Goal: Information Seeking & Learning: Learn about a topic

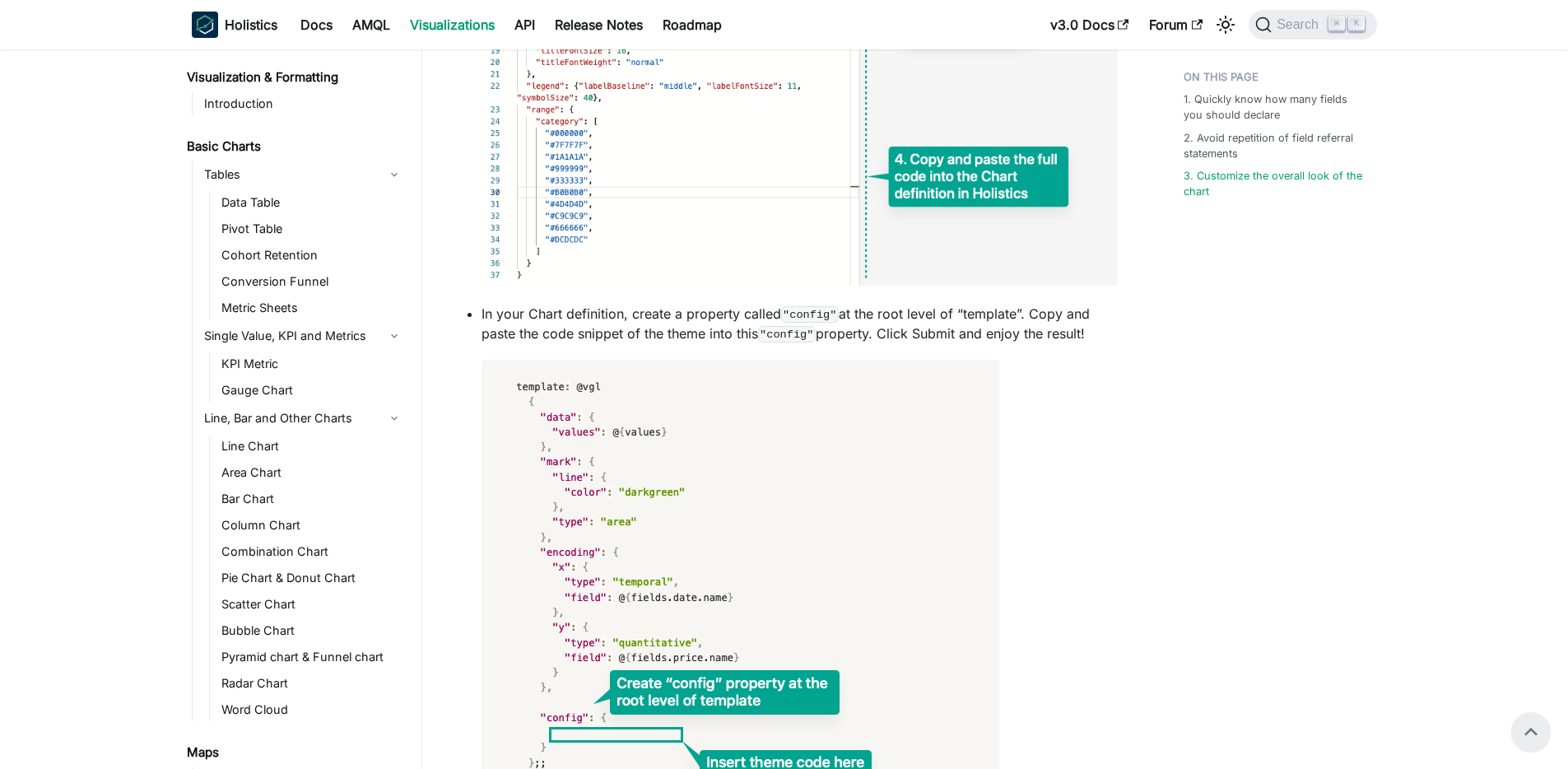
scroll to position [1523, 0]
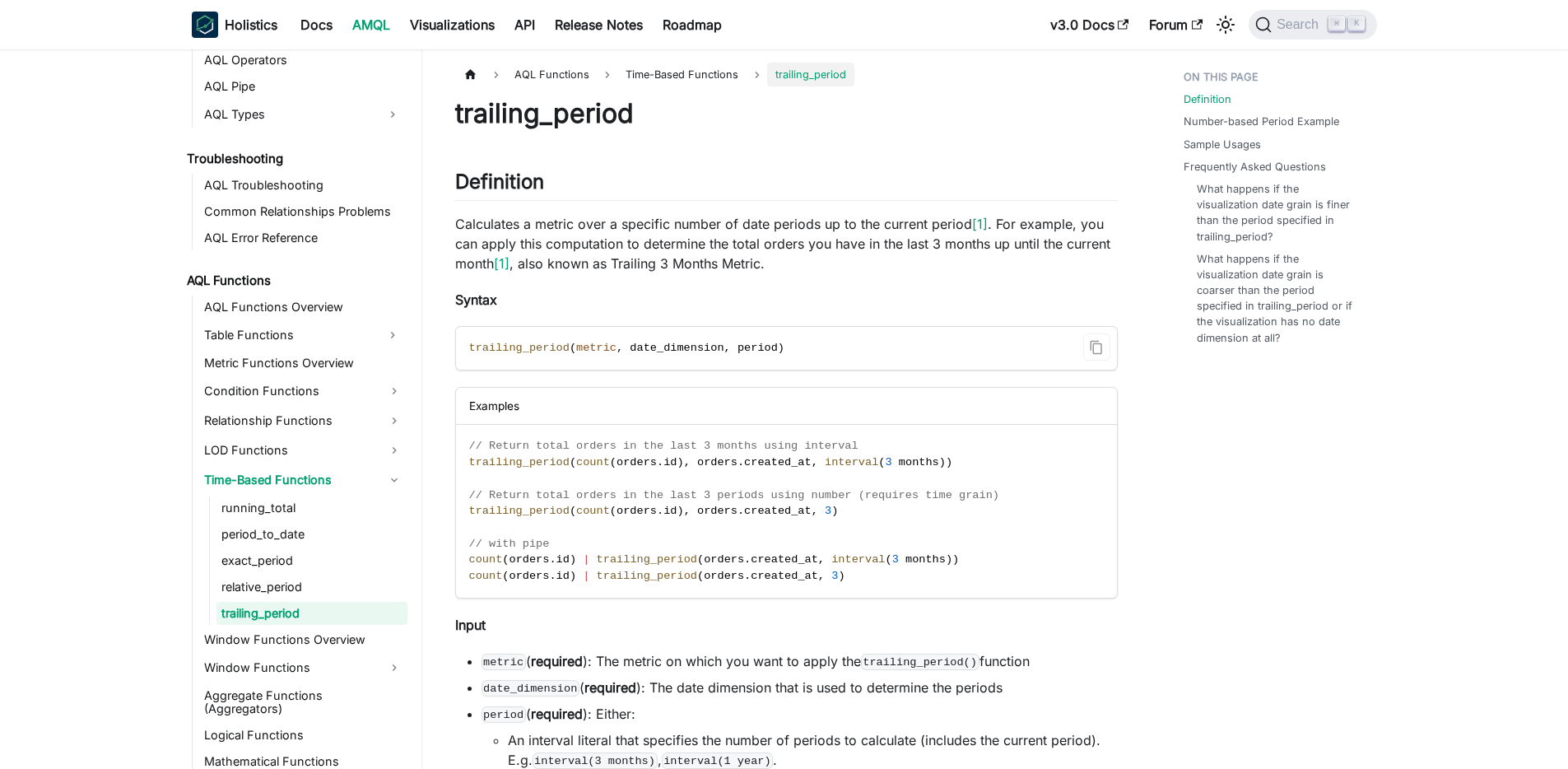
click at [541, 346] on span "trailing_period" at bounding box center [520, 348] width 101 height 12
copy span "trailing_period"
drag, startPoint x: 825, startPoint y: 461, endPoint x: 881, endPoint y: 462, distance: 56.0
click at [881, 462] on span "trailing_period ( count ( orders . id ) , orders . created_at , interval ( 3 mo…" at bounding box center [711, 462] width 484 height 12
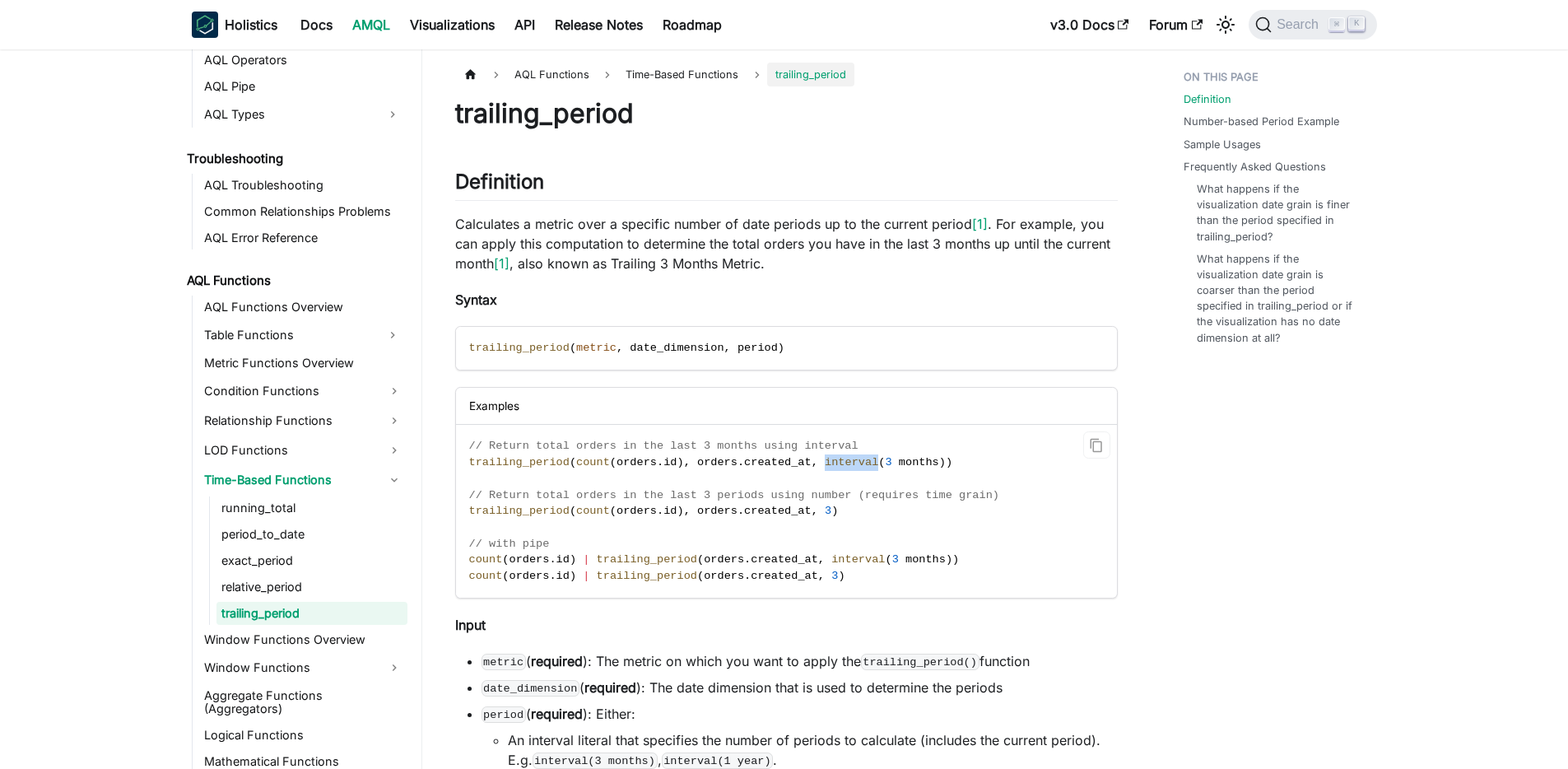
copy span "interval"
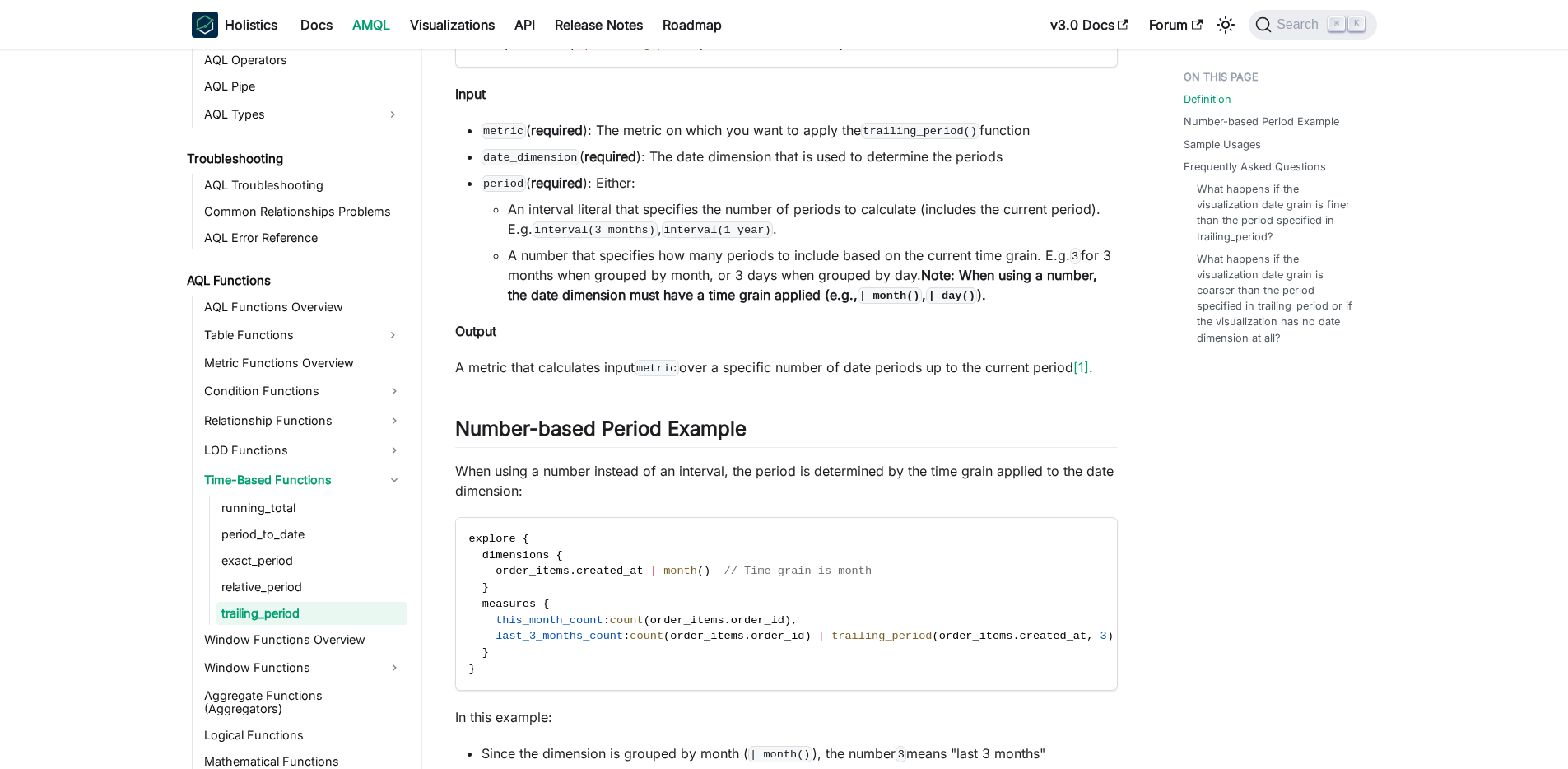
scroll to position [538, 0]
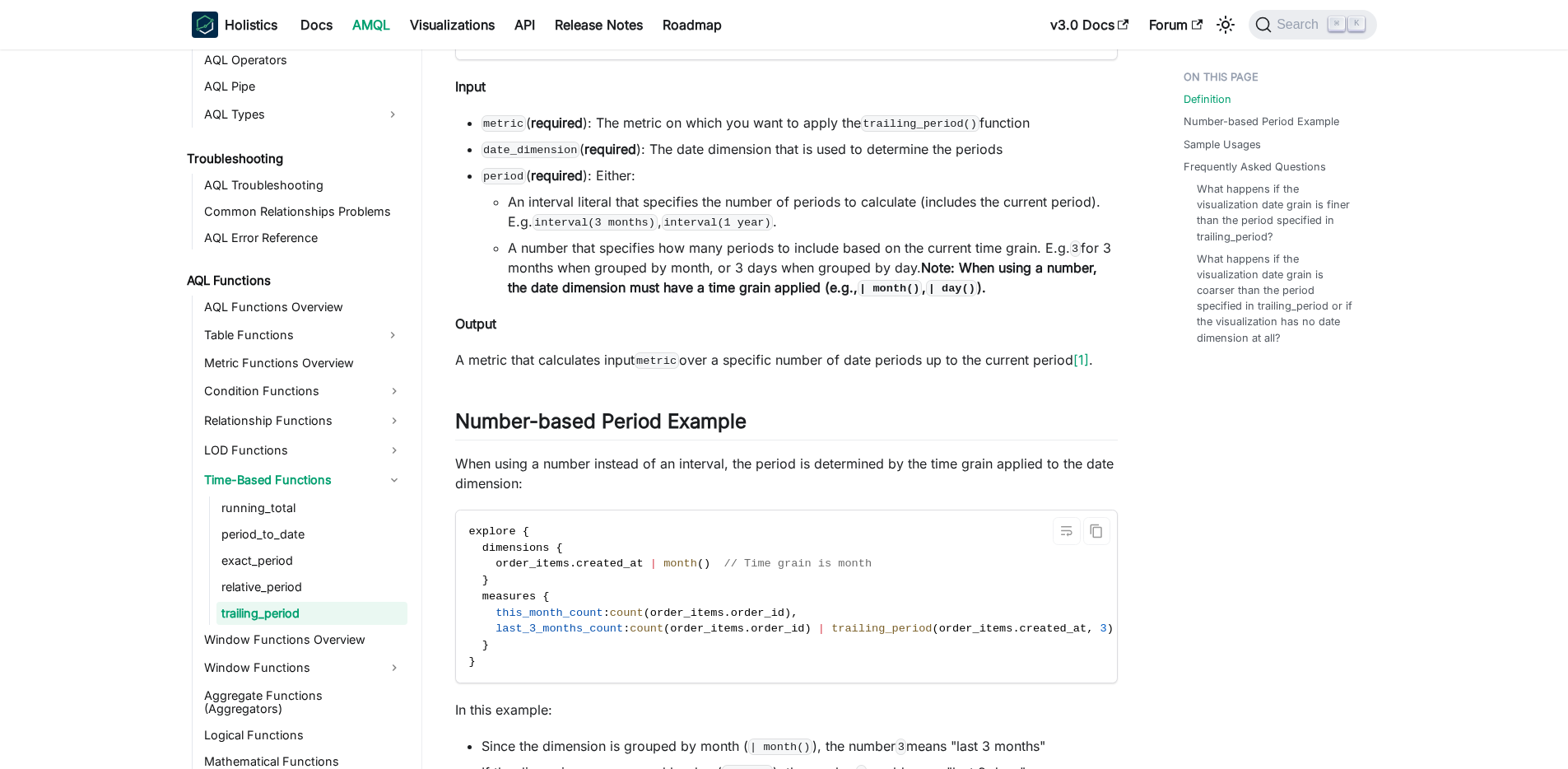
drag, startPoint x: 948, startPoint y: 682, endPoint x: 1007, endPoint y: 684, distance: 59.0
click at [1060, 680] on code "explore { dimensions { order_items . created_at | month ( ) // Time grain is mo…" at bounding box center [852, 596] width 792 height 172
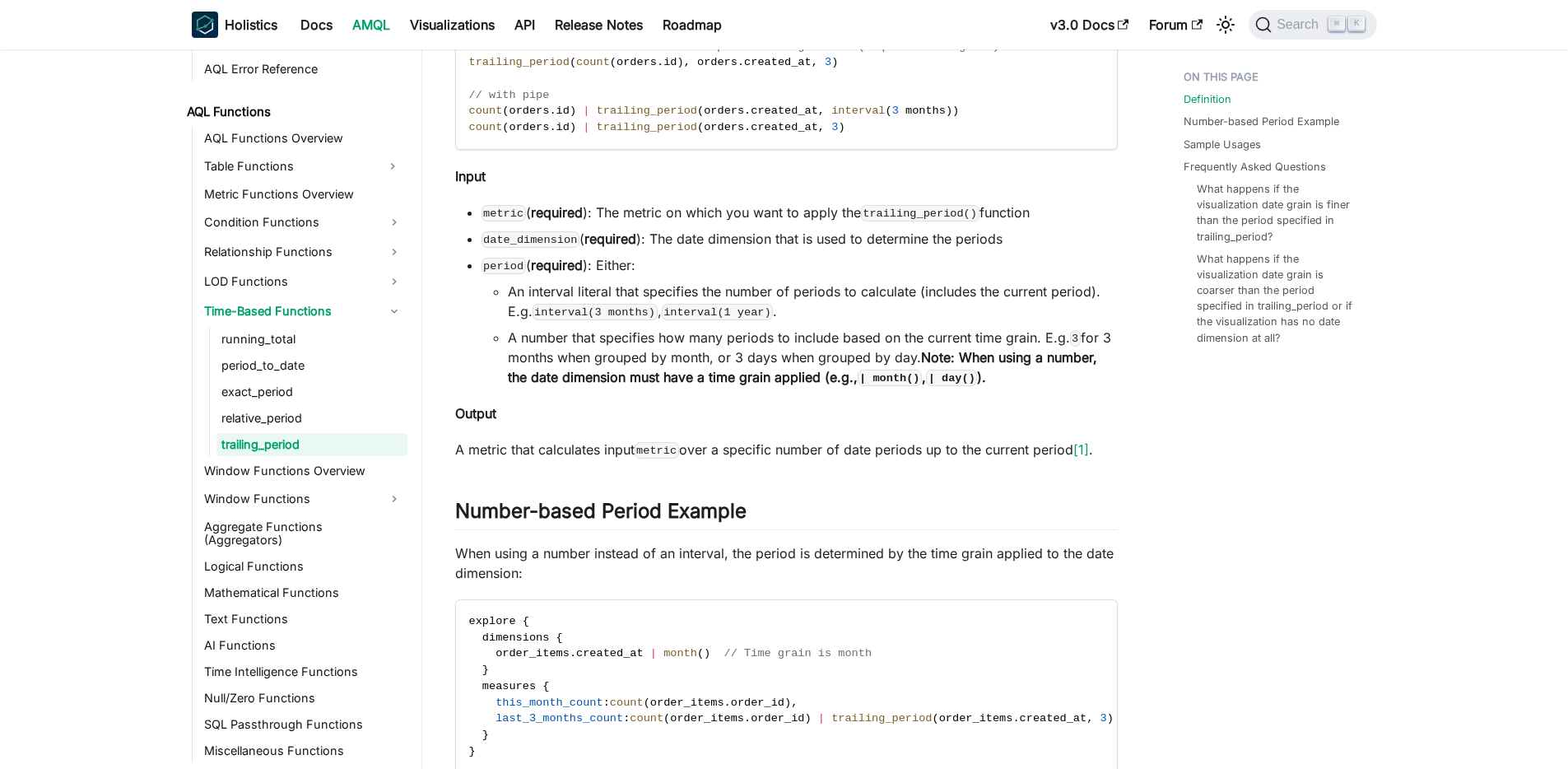
scroll to position [562, 0]
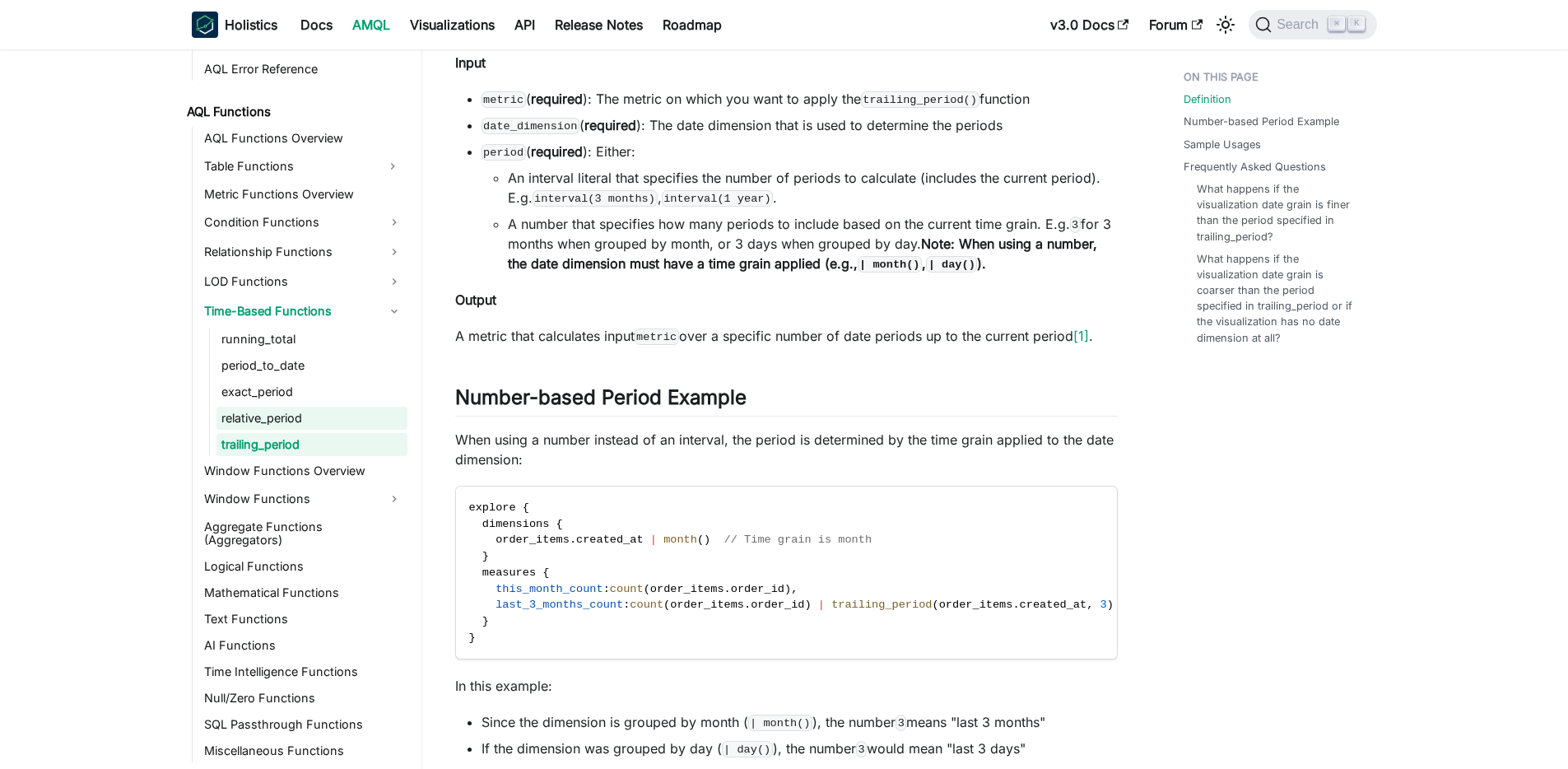
click at [268, 413] on link "relative_period" at bounding box center [312, 418] width 191 height 23
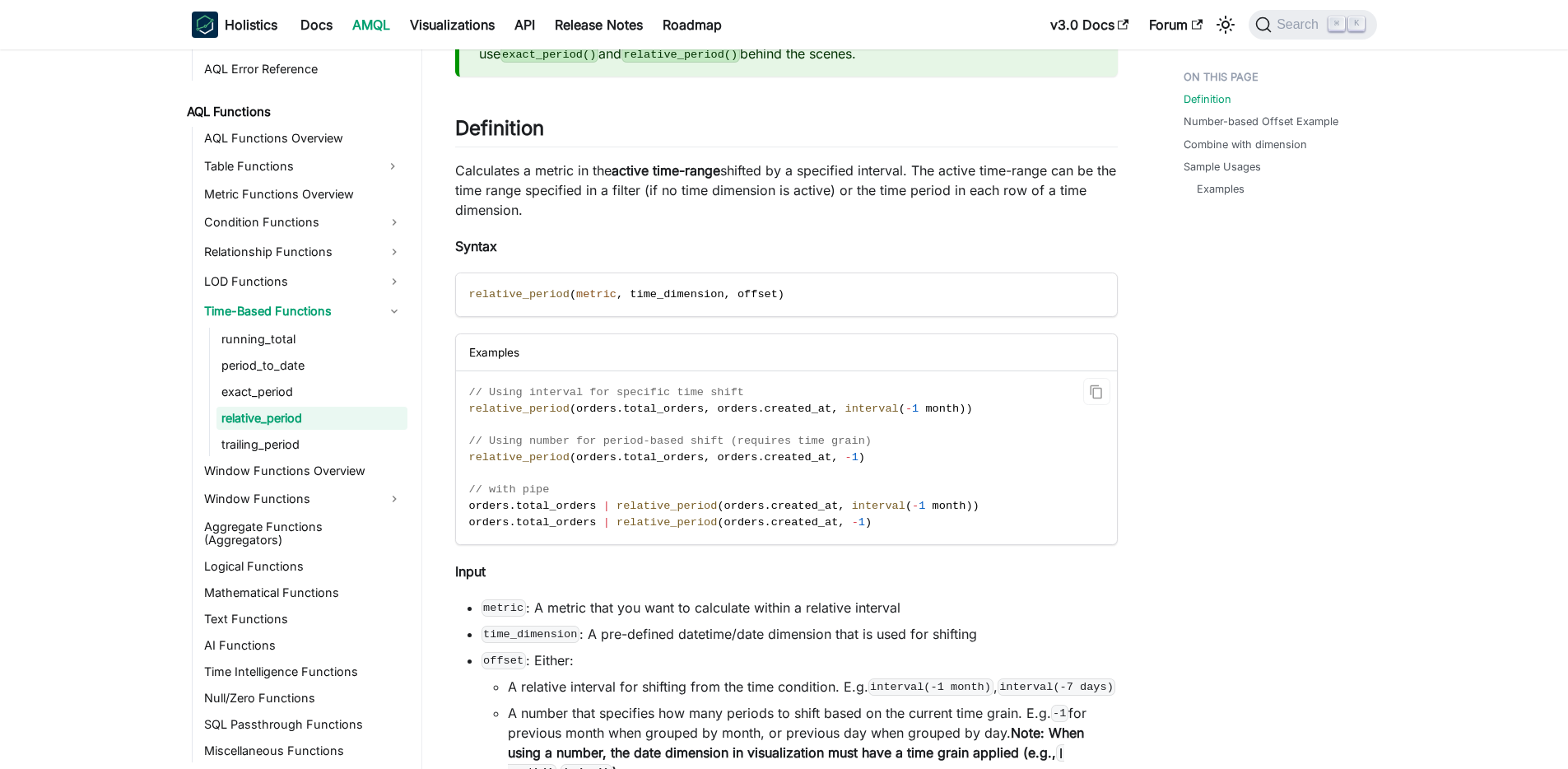
scroll to position [149, 0]
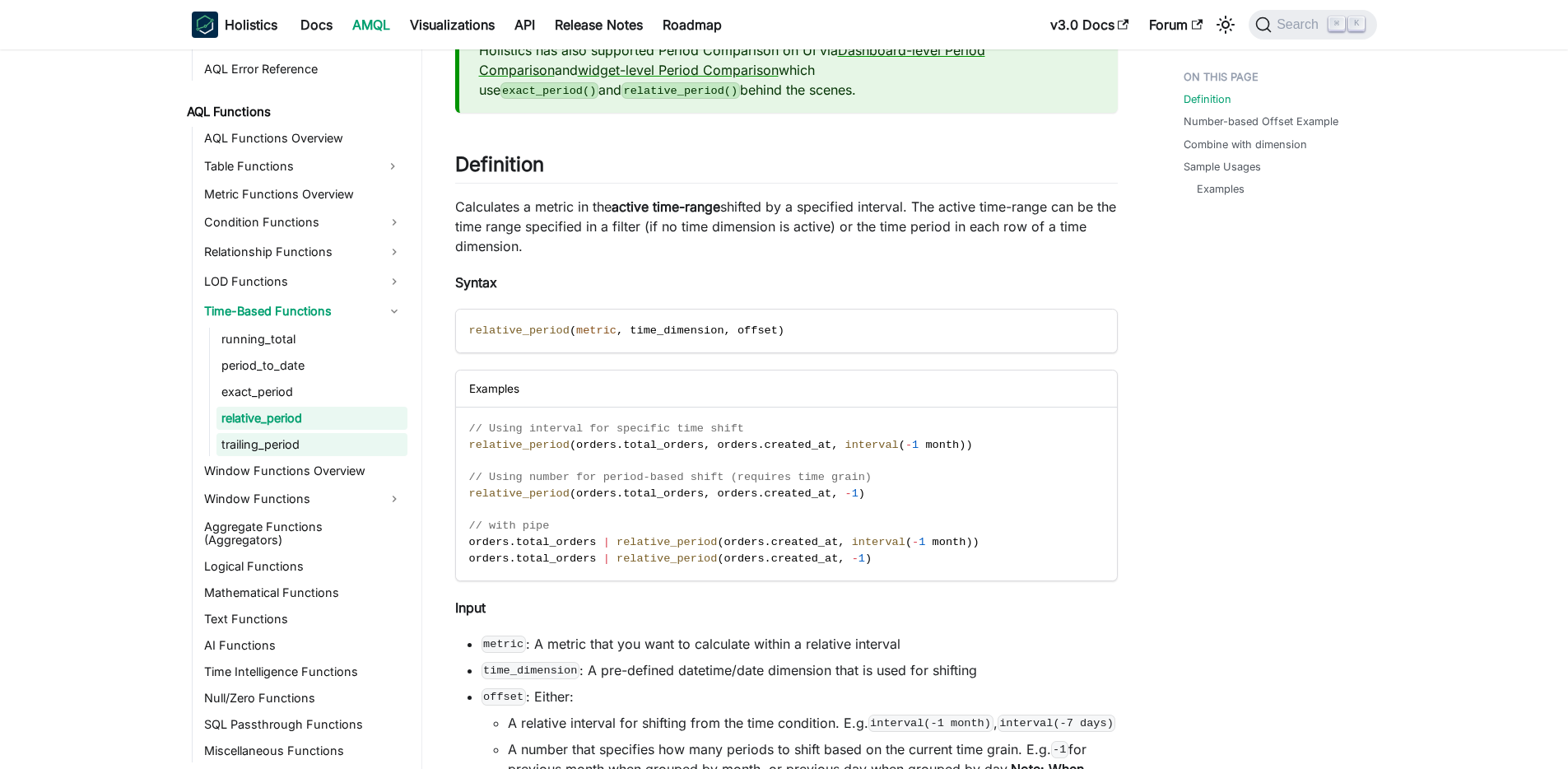
click at [253, 442] on link "trailing_period" at bounding box center [312, 444] width 191 height 23
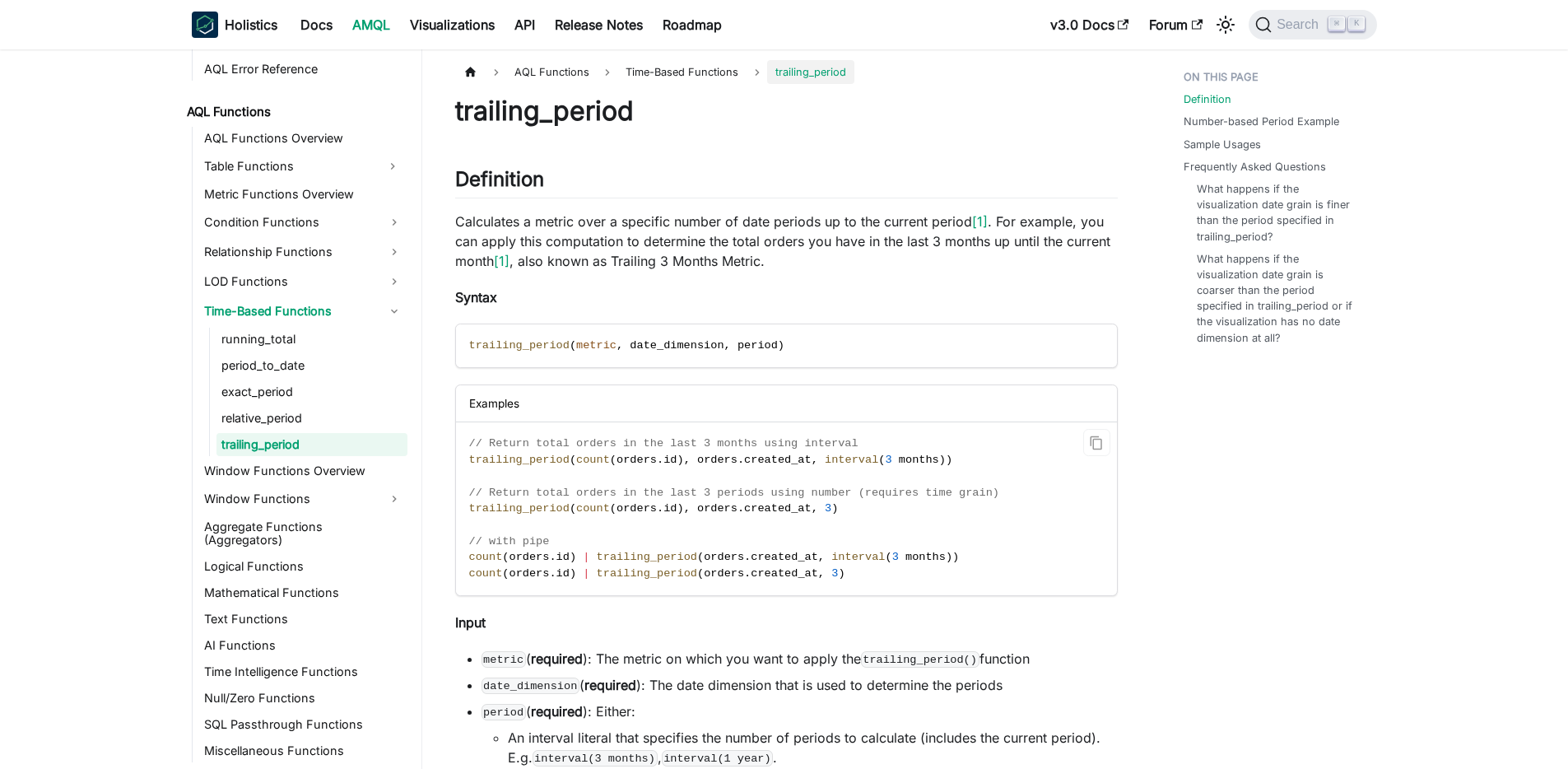
scroll to position [3, 0]
click at [255, 387] on link "exact_period" at bounding box center [312, 391] width 191 height 23
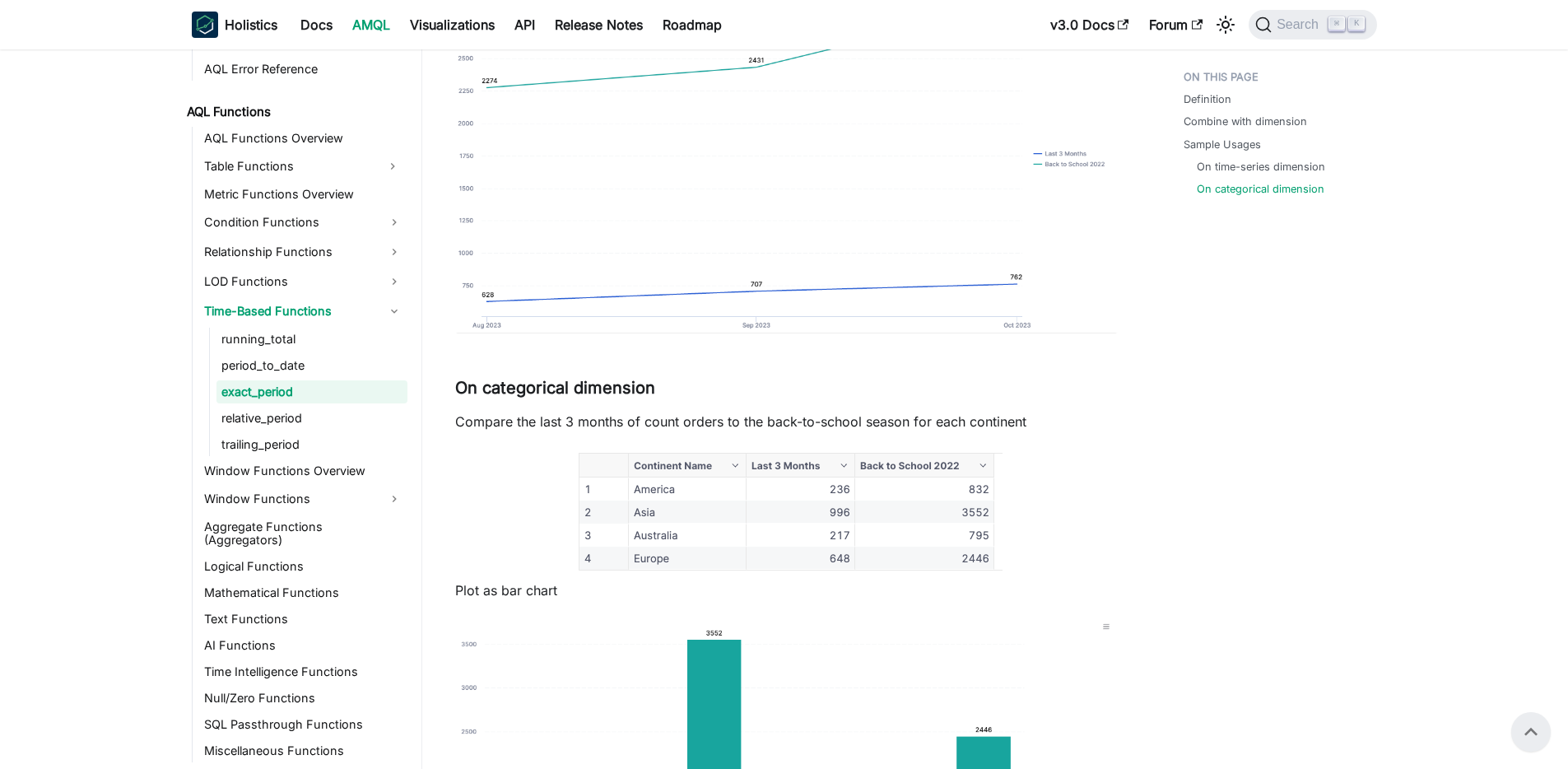
scroll to position [1986, 0]
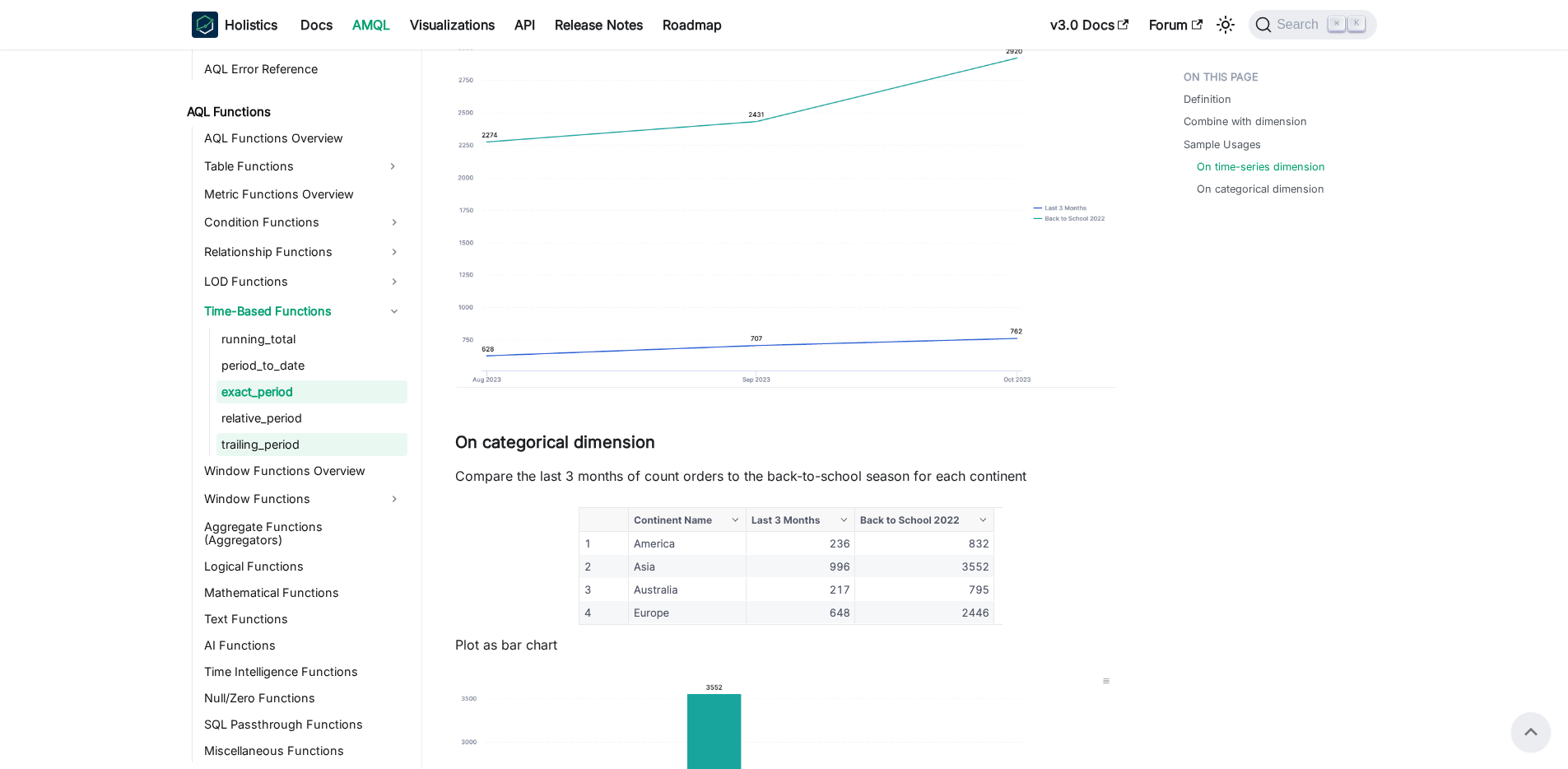
click at [276, 441] on link "trailing_period" at bounding box center [312, 444] width 191 height 23
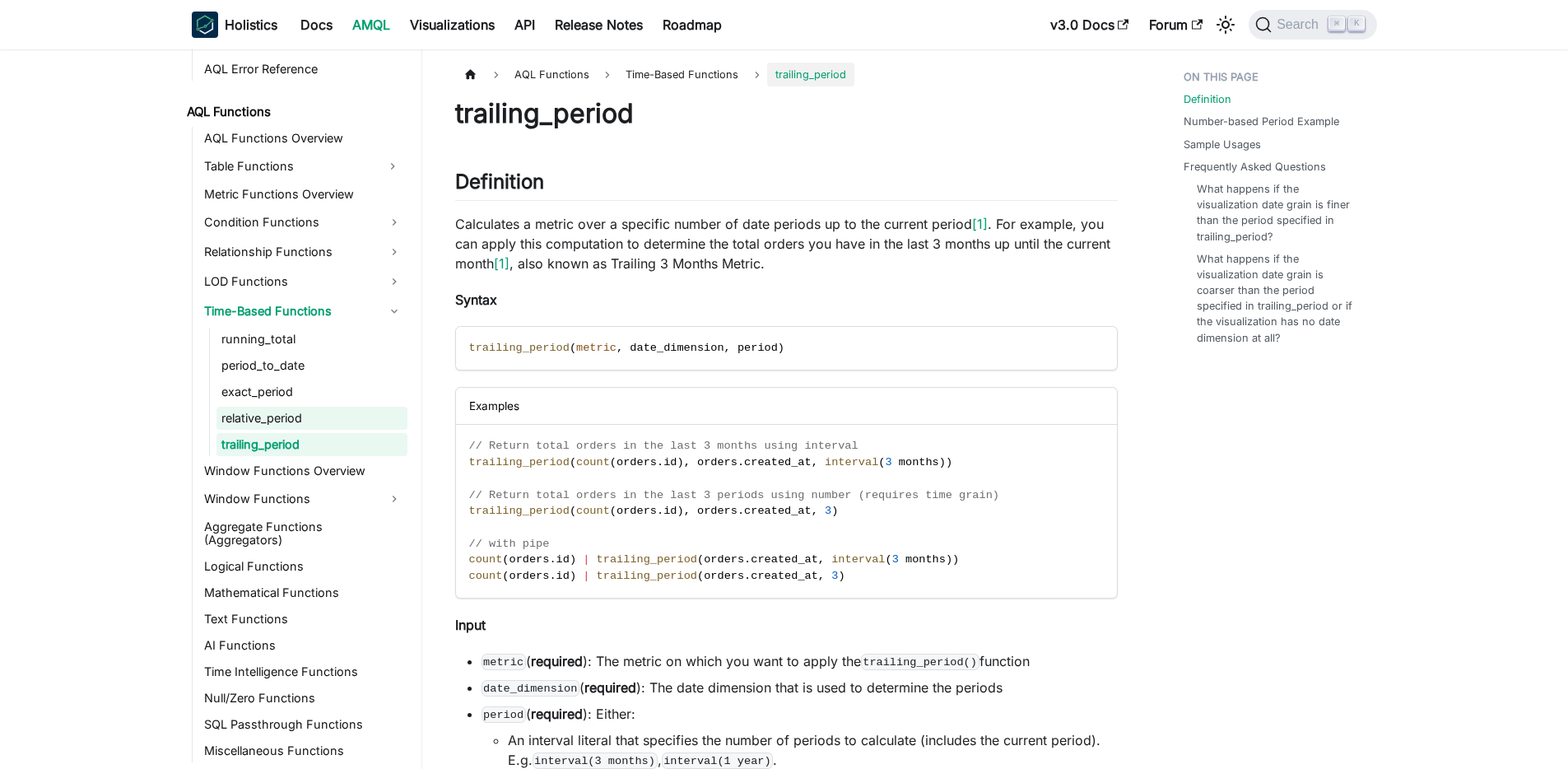
click at [291, 426] on link "relative_period" at bounding box center [312, 418] width 191 height 23
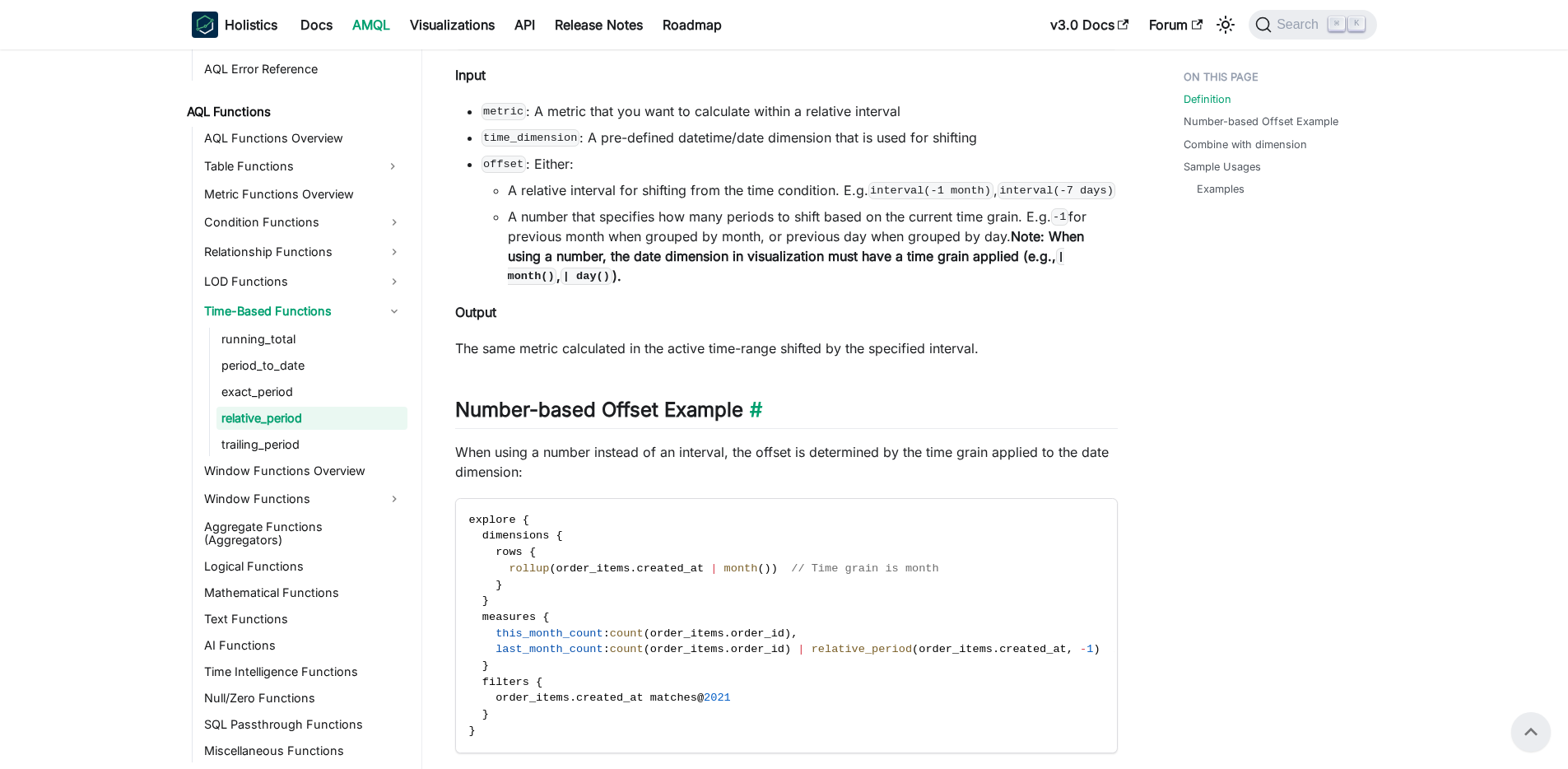
scroll to position [673, 0]
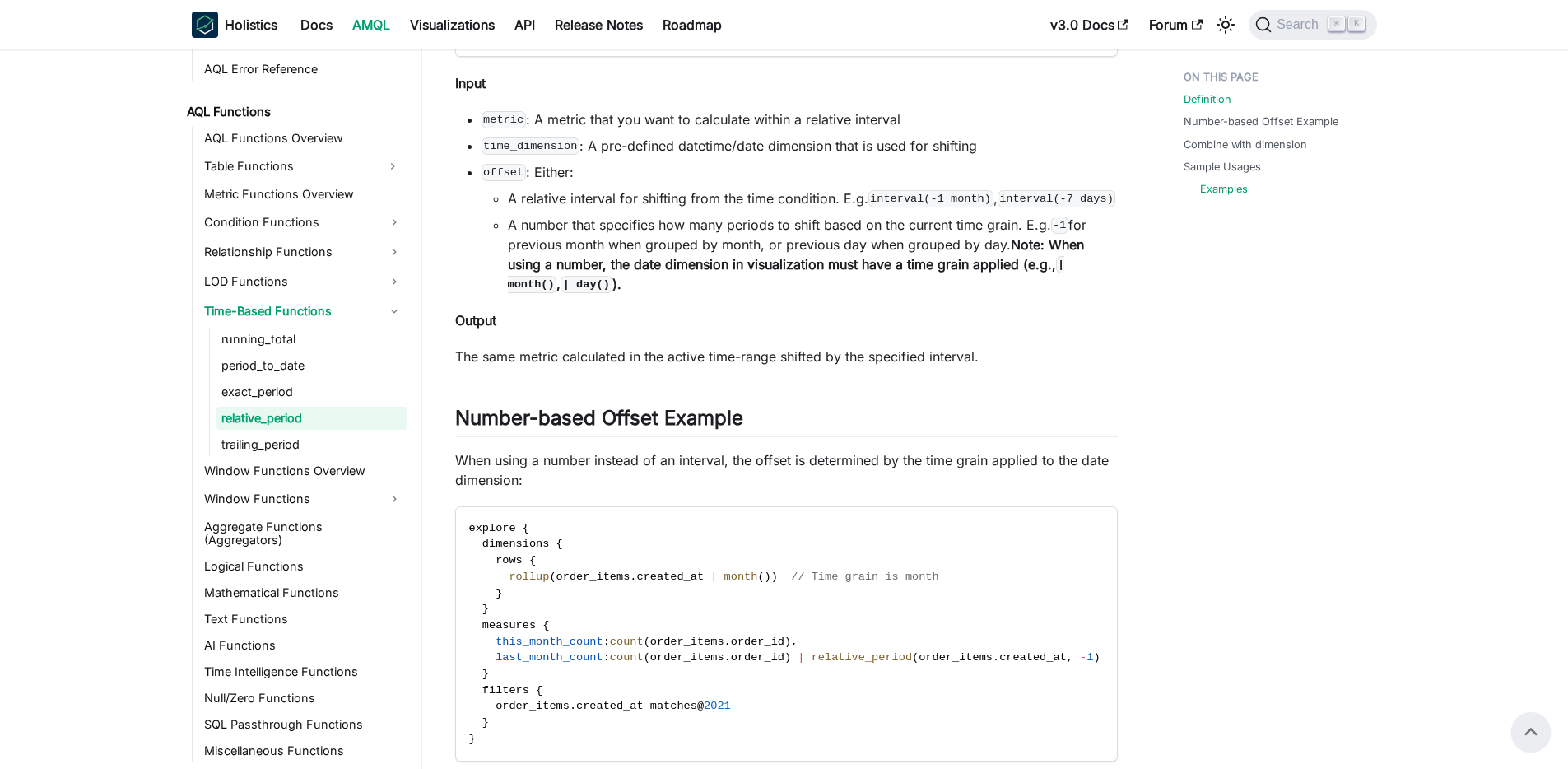
click at [1201, 186] on link "Examples" at bounding box center [1224, 189] width 48 height 15
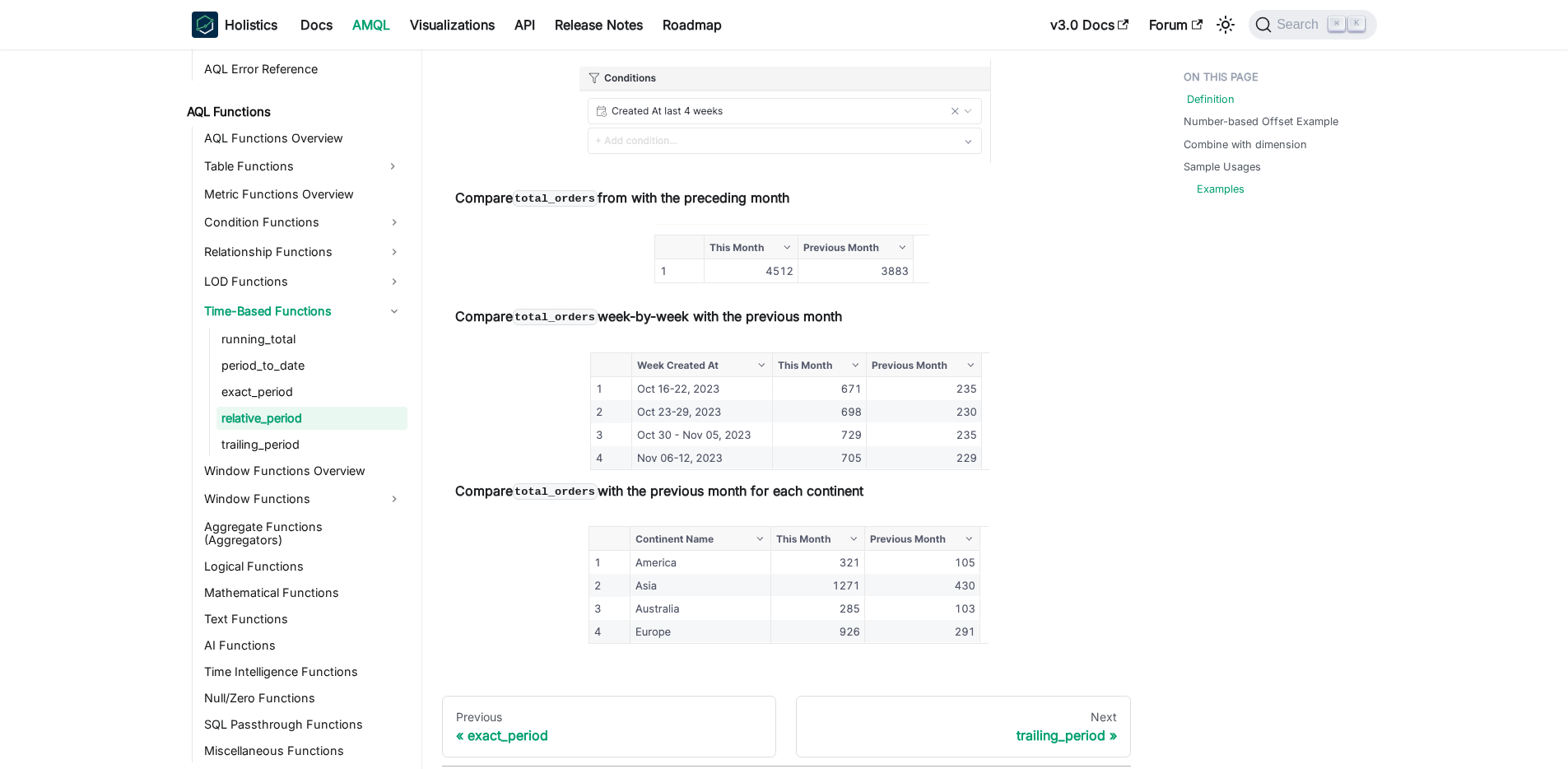
click at [1207, 97] on link "Definition" at bounding box center [1211, 99] width 48 height 15
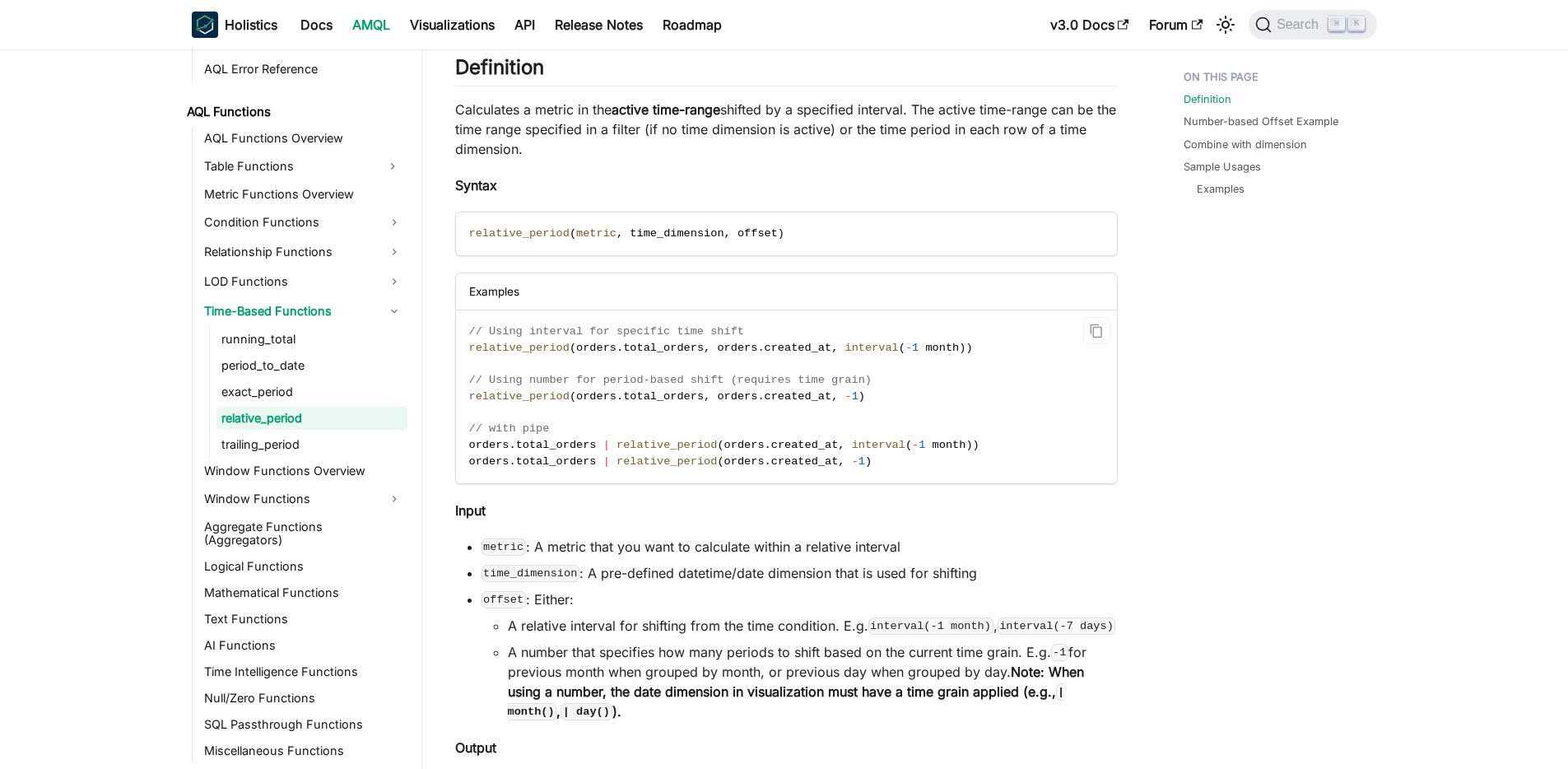
scroll to position [247, 0]
click at [255, 335] on link "running_total" at bounding box center [312, 338] width 191 height 23
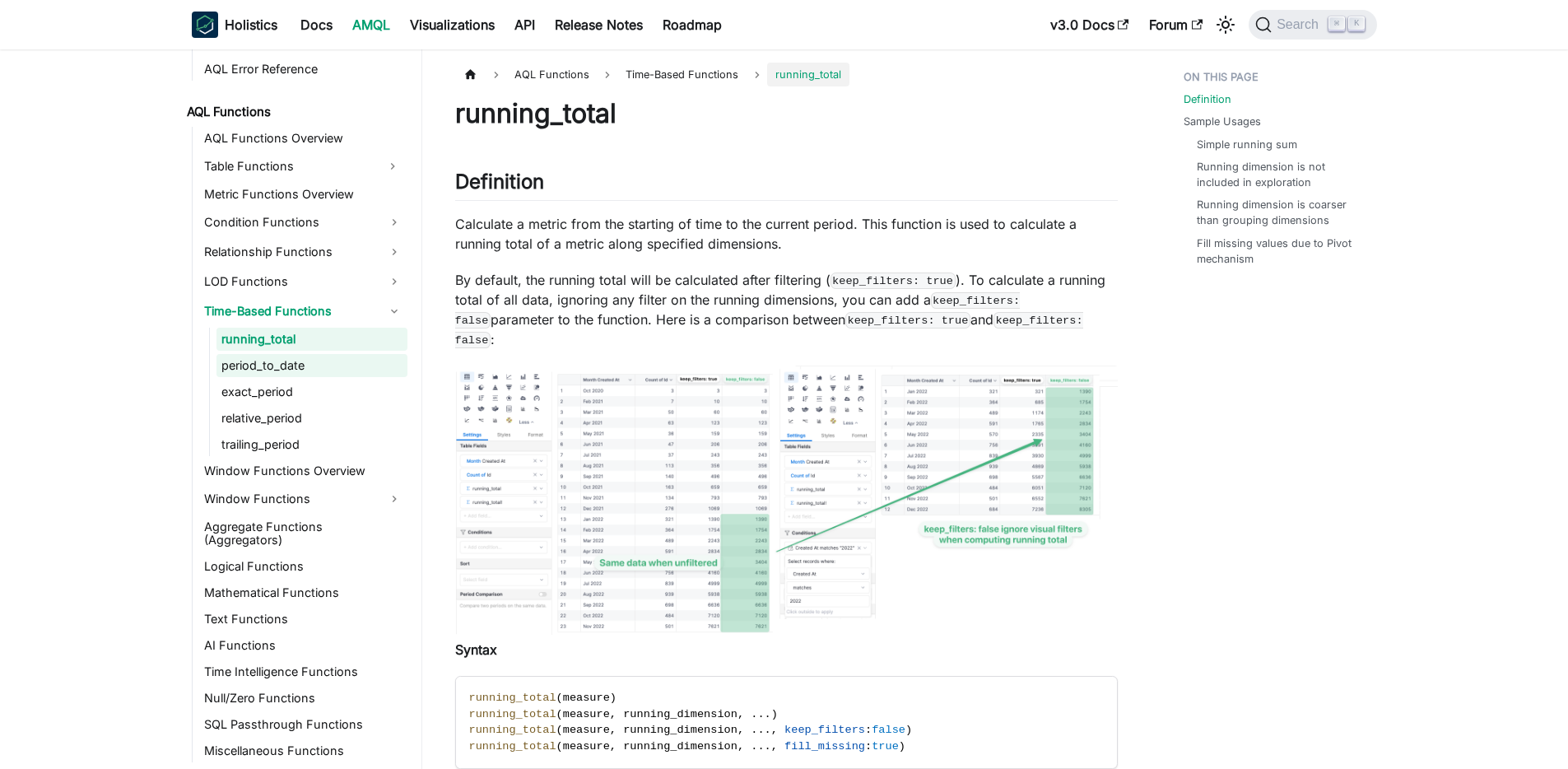
click at [292, 365] on link "period_to_date" at bounding box center [312, 365] width 191 height 23
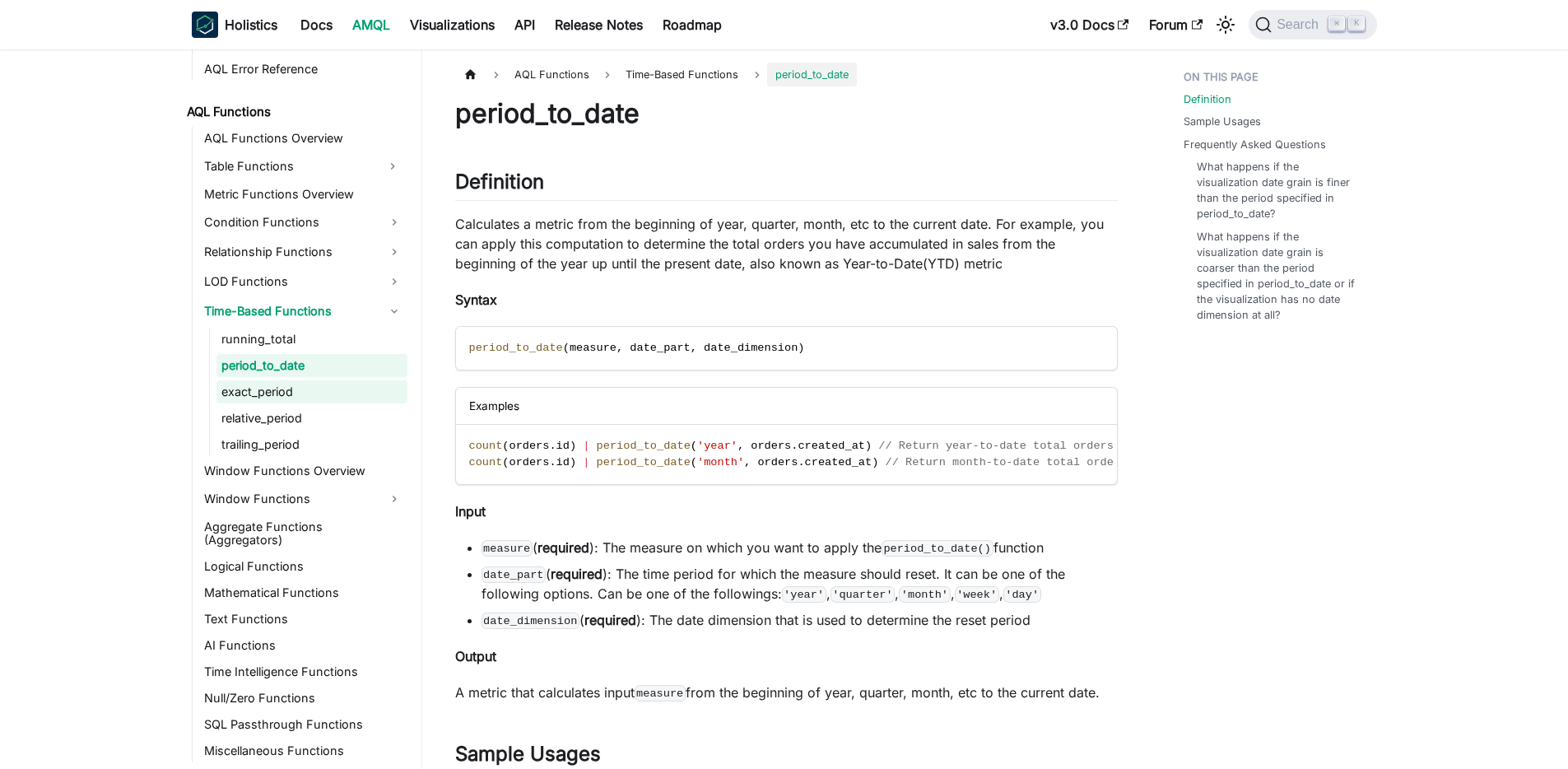
click at [263, 392] on link "exact_period" at bounding box center [312, 391] width 191 height 23
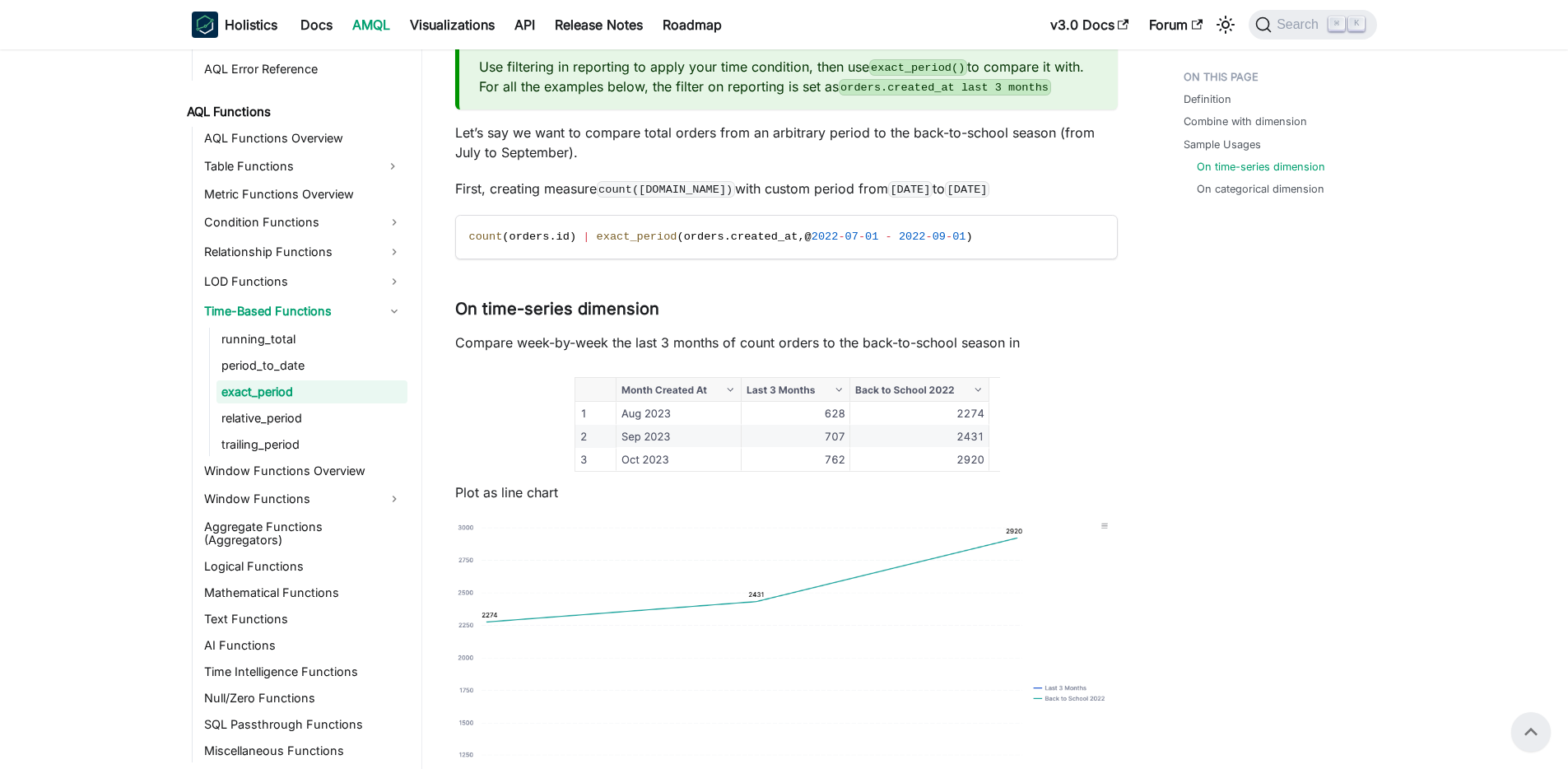
scroll to position [1494, 0]
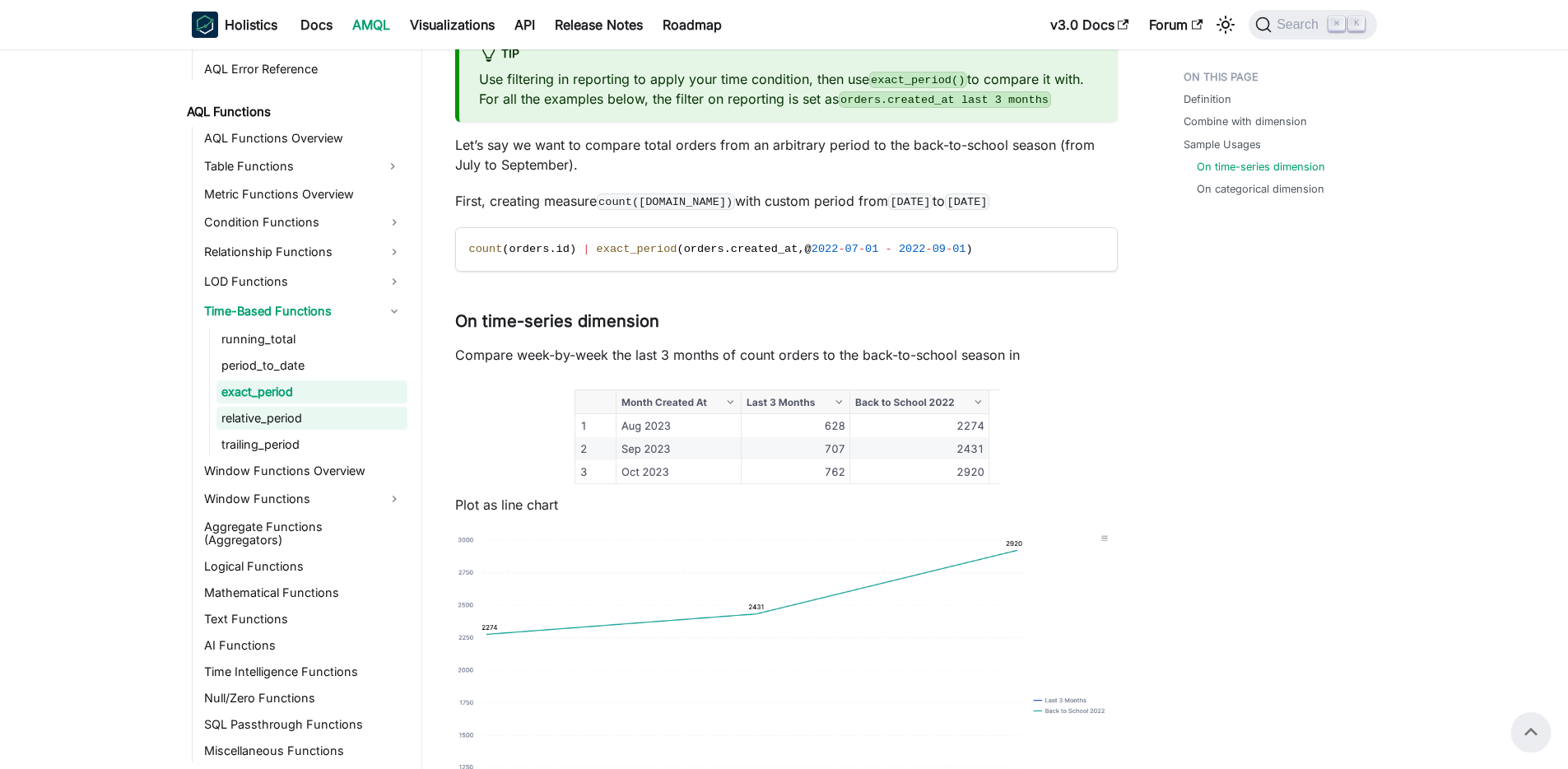
click at [245, 424] on link "relative_period" at bounding box center [312, 418] width 191 height 23
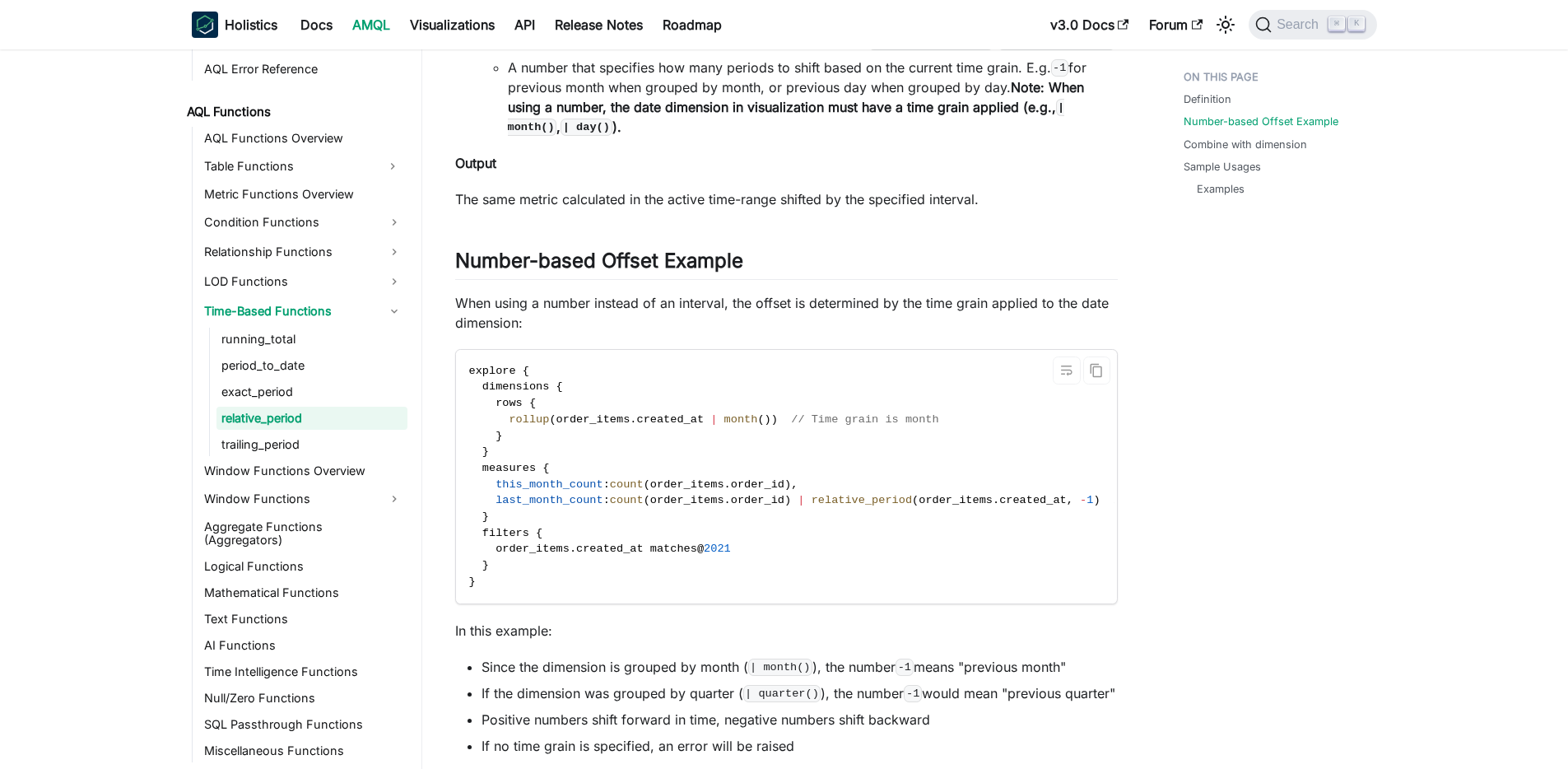
scroll to position [841, 0]
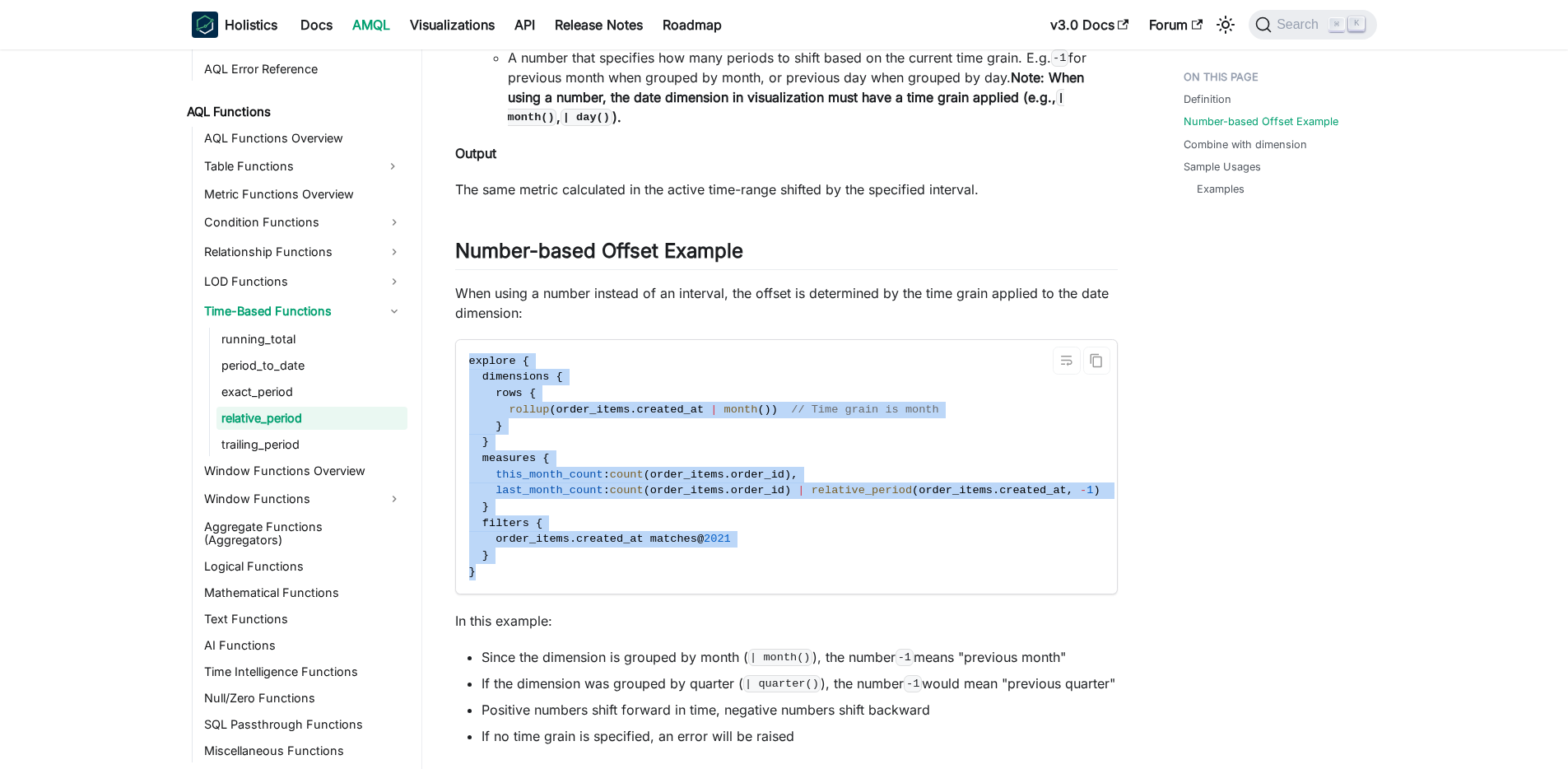
drag, startPoint x: 467, startPoint y: 379, endPoint x: 553, endPoint y: 549, distance: 190.5
click at [550, 584] on code "explore { dimensions { rows { rollup ( order_items . created_at | month ( ) ) /…" at bounding box center [849, 467] width 785 height 254
copy code "explore { dimensions { rows { rollup ( order_items . created_at | month ( ) ) /…"
click at [232, 393] on link "exact_period" at bounding box center [312, 391] width 191 height 23
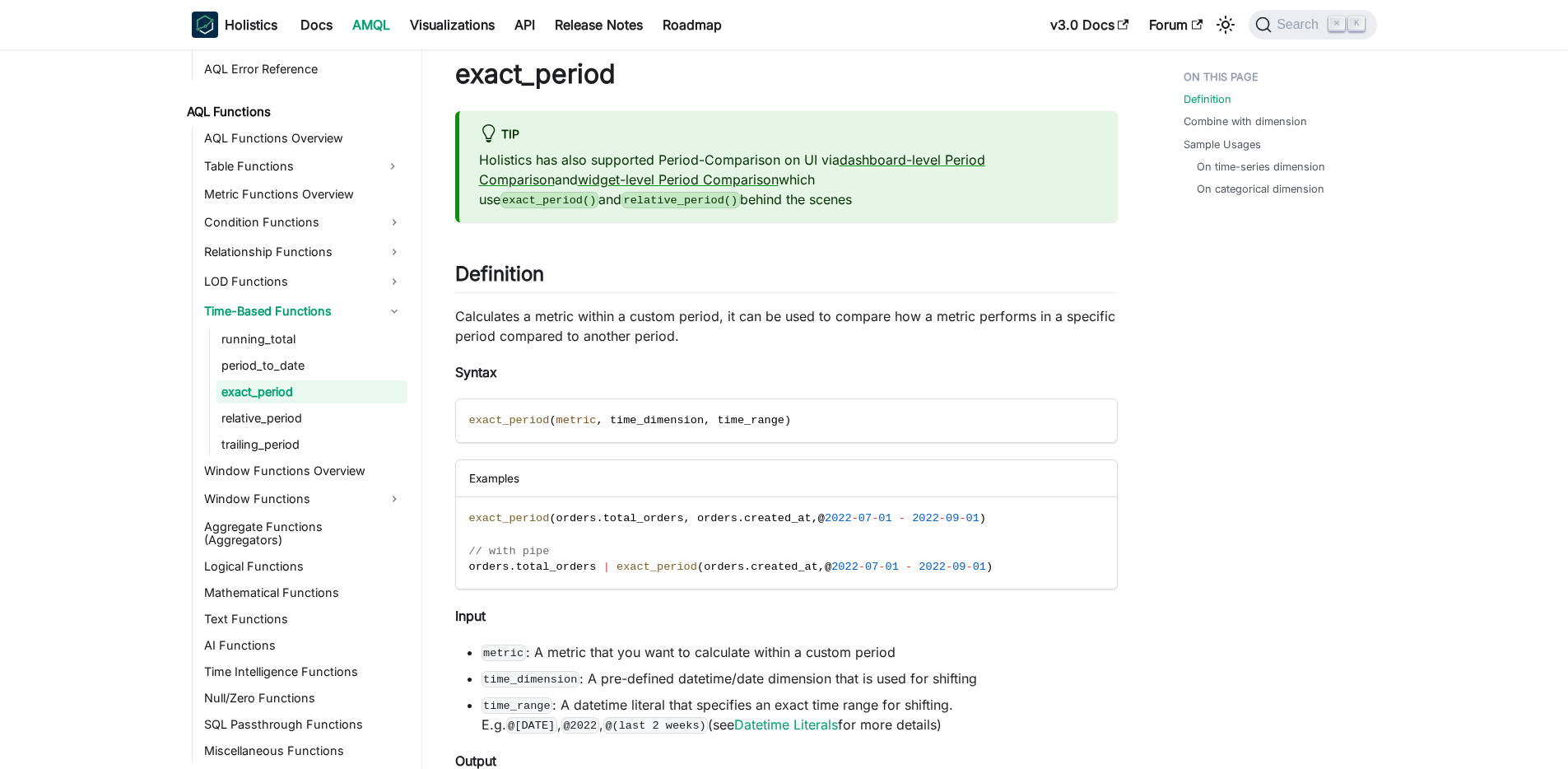
scroll to position [38, 0]
drag, startPoint x: 797, startPoint y: 420, endPoint x: 467, endPoint y: 419, distance: 330.0
click at [467, 419] on code "exact_period ( metric , time_dimension , time_range )" at bounding box center [785, 421] width 659 height 43
copy span "exact_period ( metric , time_dimension , time_range )"
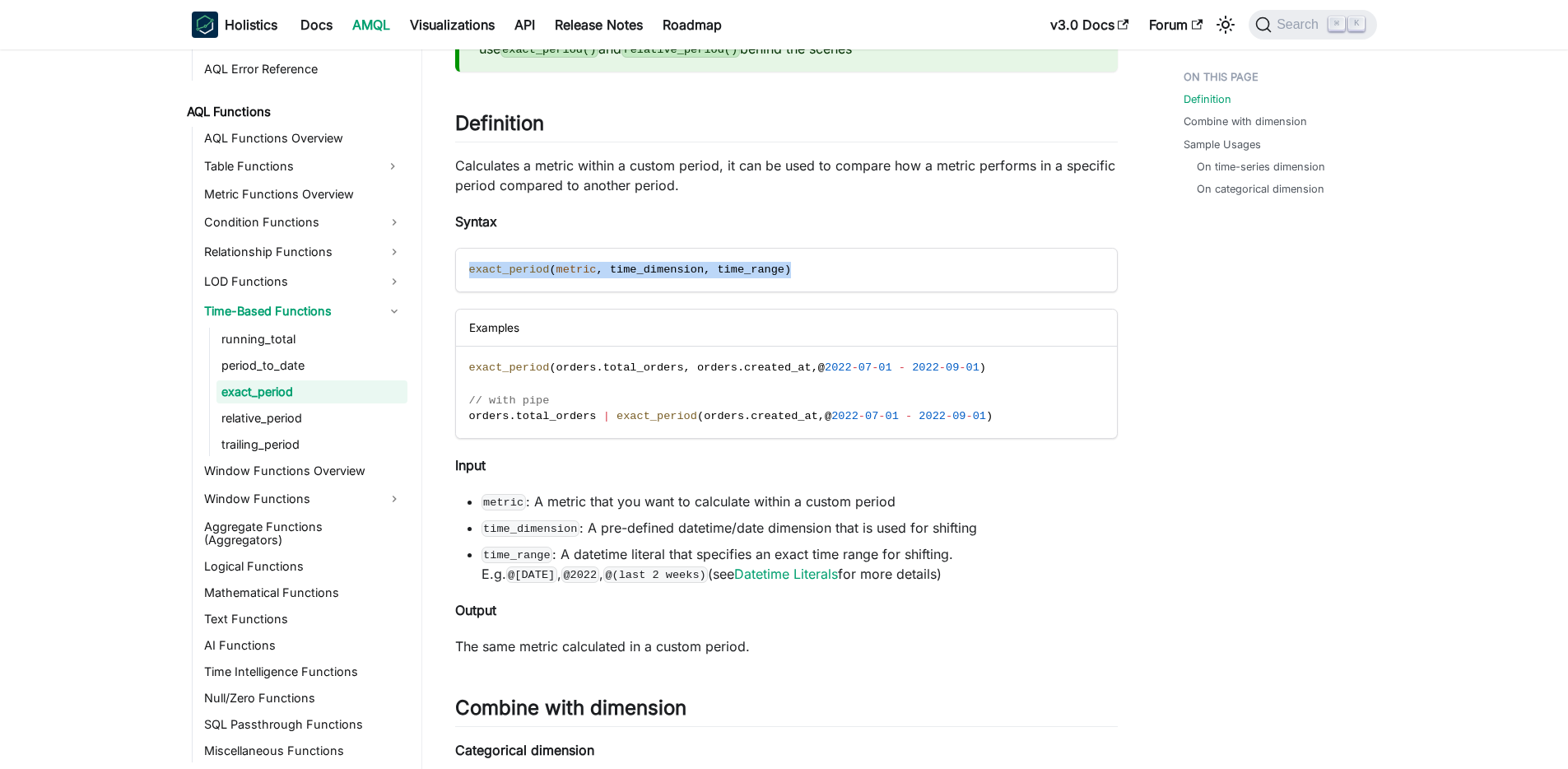
scroll to position [202, 0]
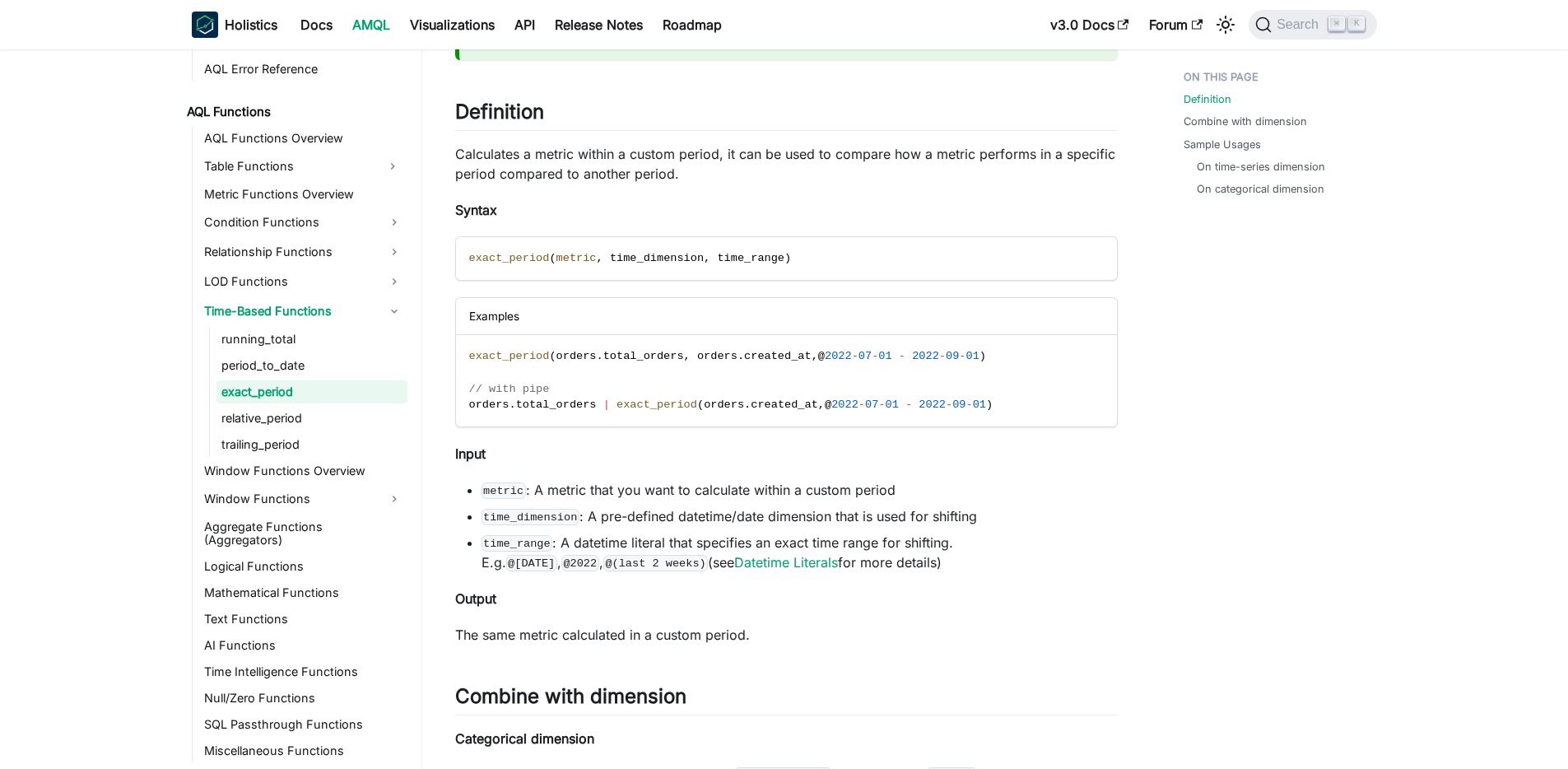
click at [530, 518] on code "time_dimension" at bounding box center [531, 516] width 98 height 16
copy code "time_dimension"
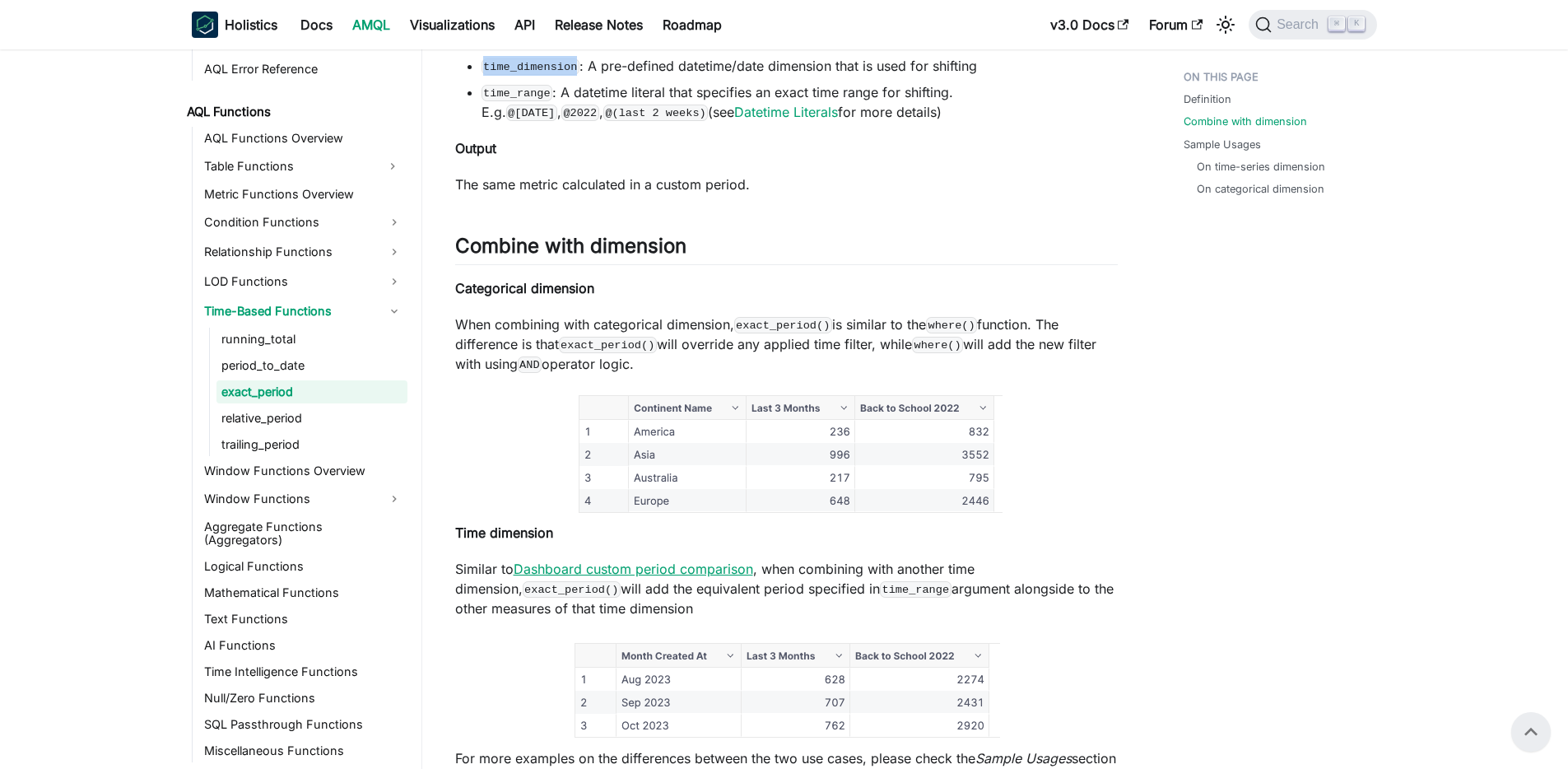
scroll to position [625, 0]
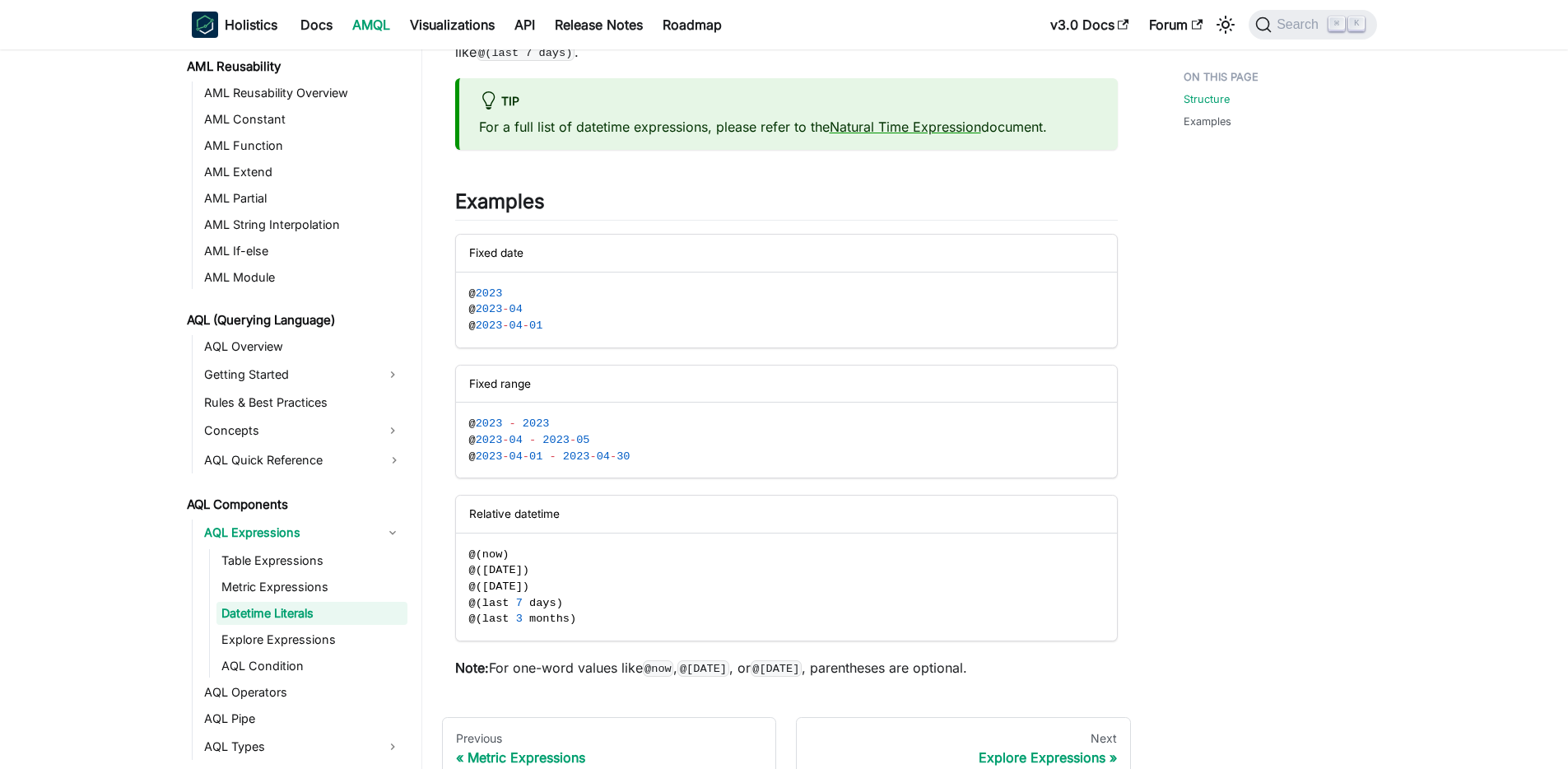
scroll to position [374, 0]
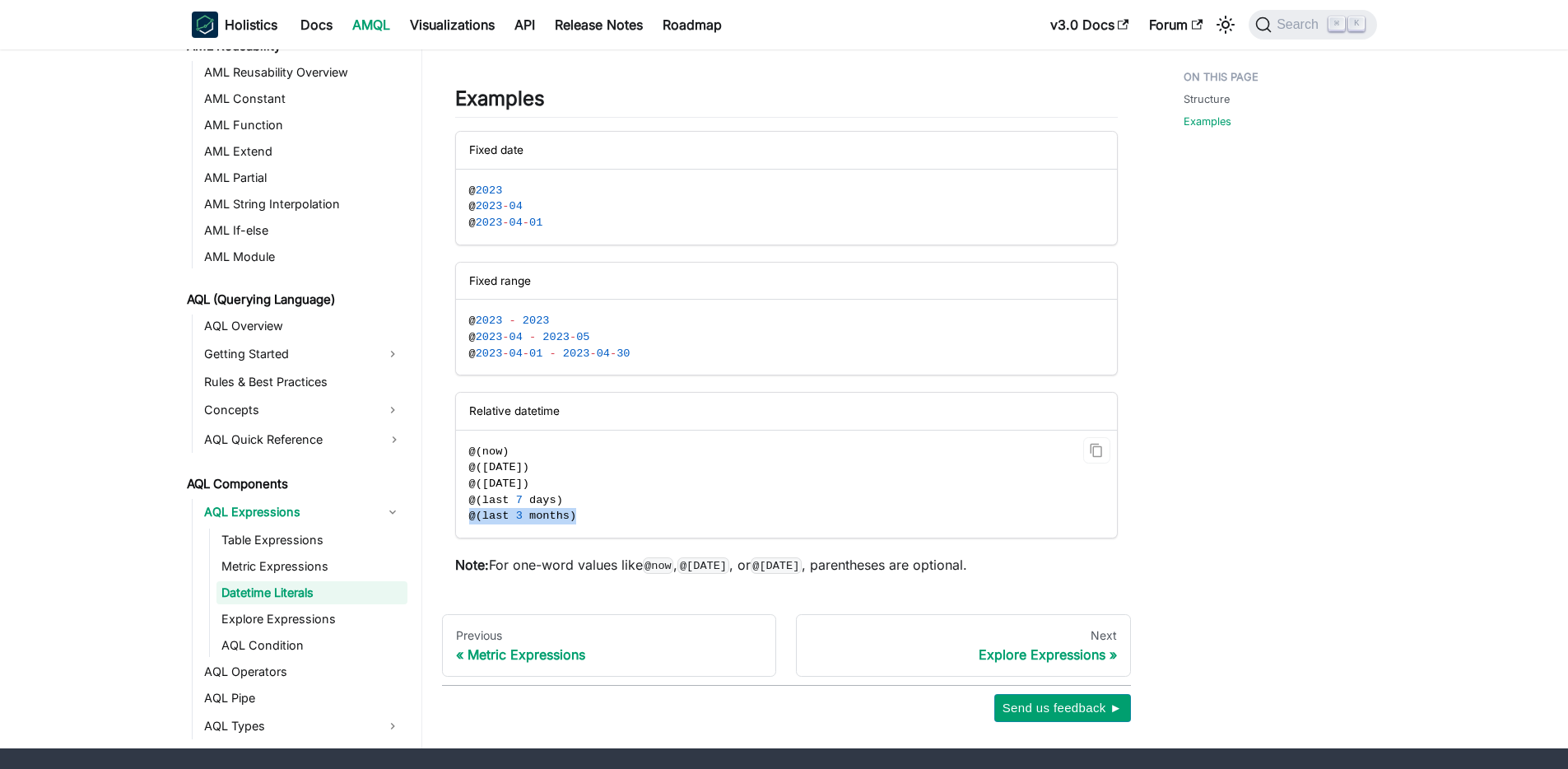
drag, startPoint x: 583, startPoint y: 514, endPoint x: 463, endPoint y: 516, distance: 120.0
click at [463, 516] on code "@ ( now ) @ ( today ) @ ( yesterday ) @ ( last 7 days ) @ ( last 3 months )" at bounding box center [785, 484] width 659 height 108
copy span "@ ( last 3 months )"
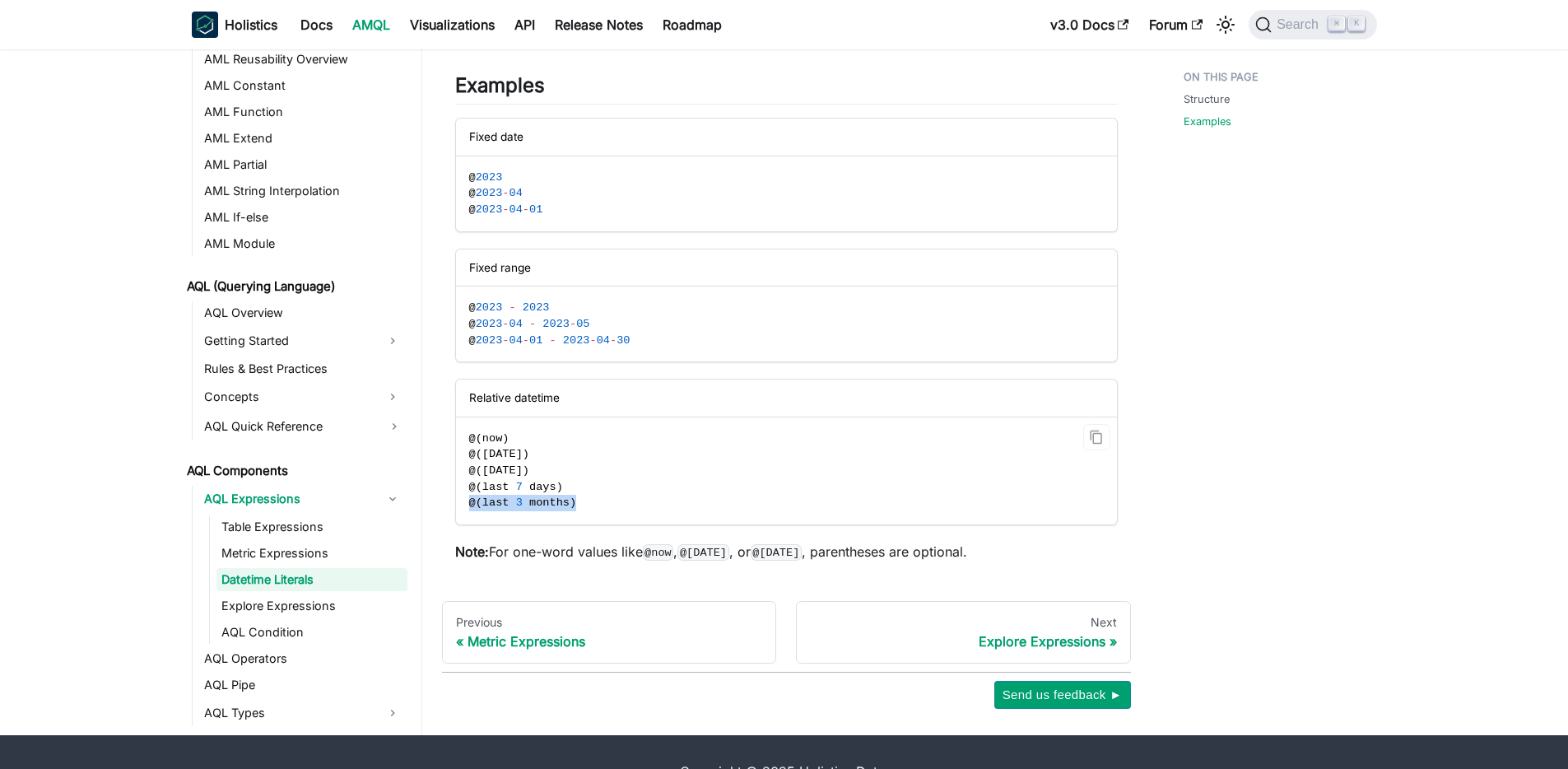
scroll to position [426, 0]
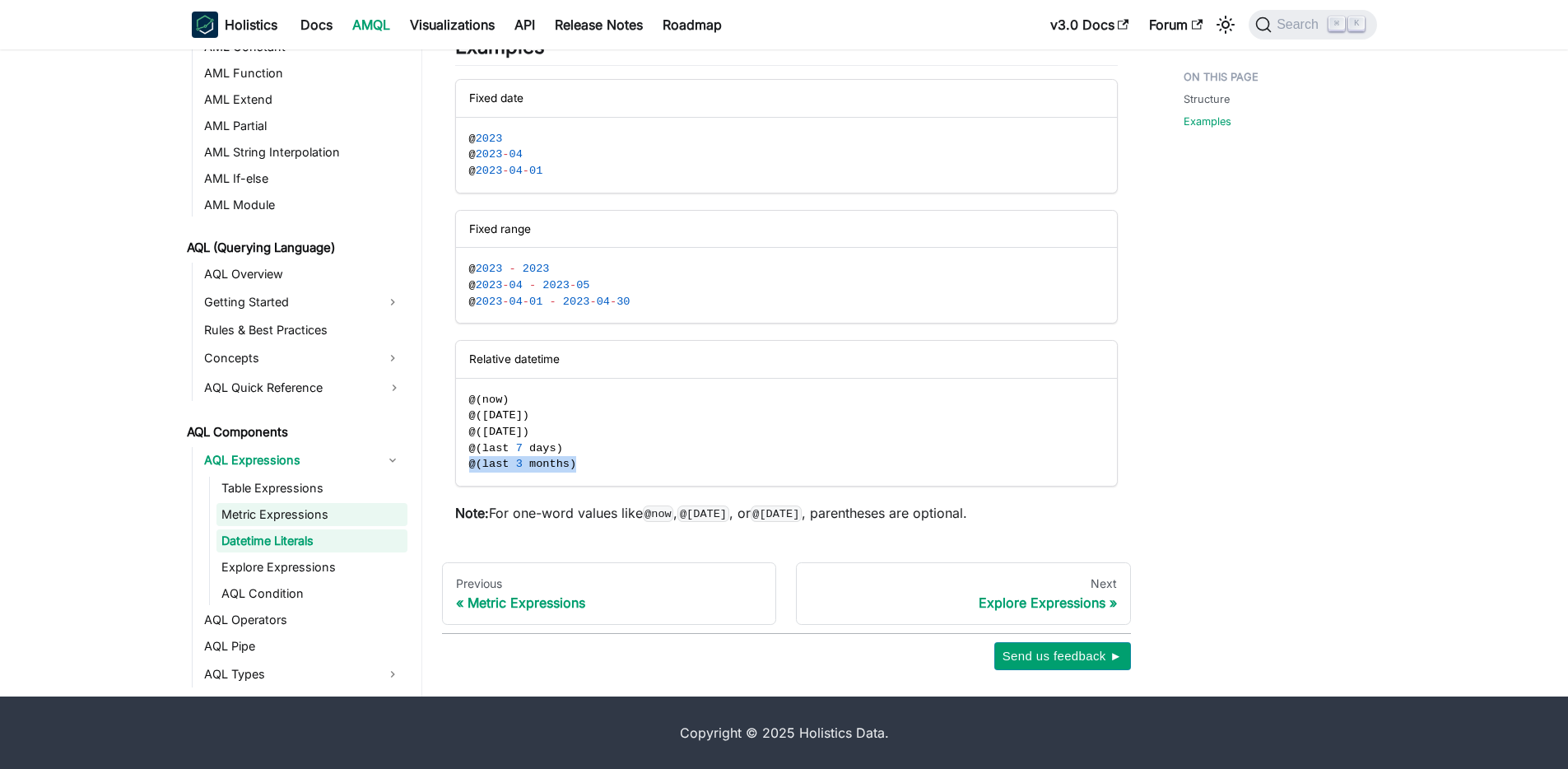
click at [284, 511] on link "Metric Expressions" at bounding box center [312, 514] width 191 height 23
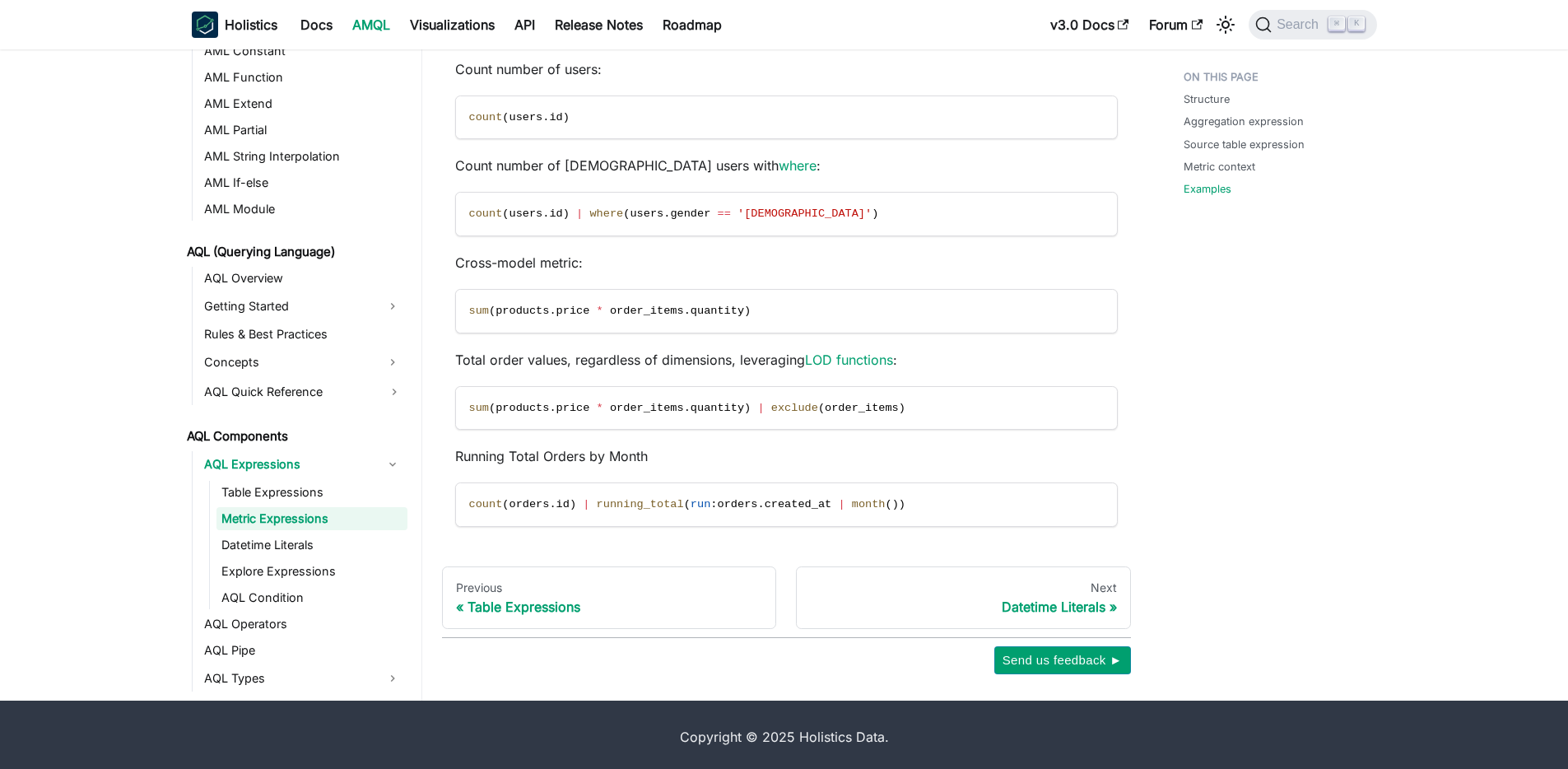
scroll to position [1879, 0]
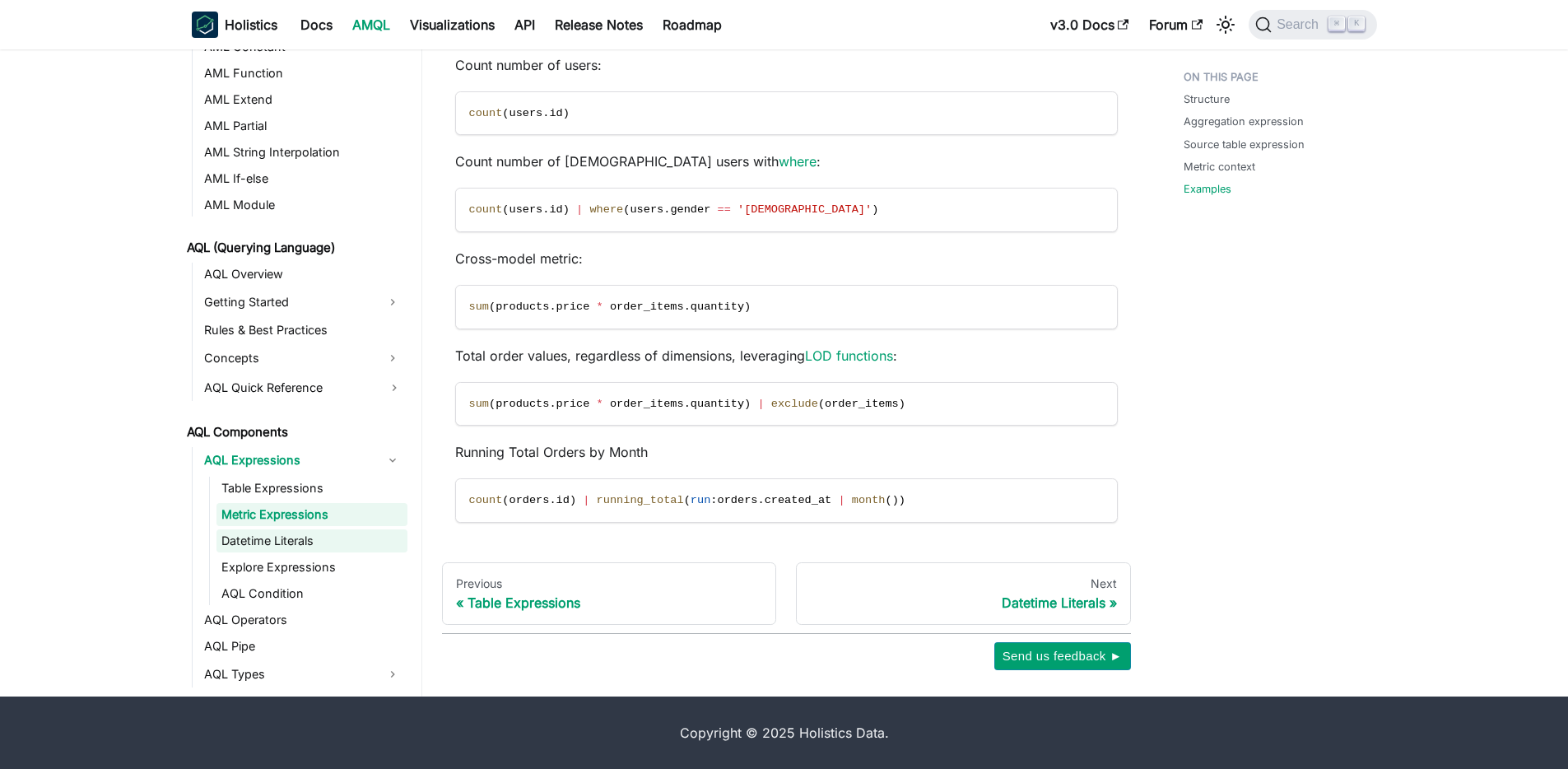
click at [261, 545] on link "Datetime Literals" at bounding box center [312, 540] width 191 height 23
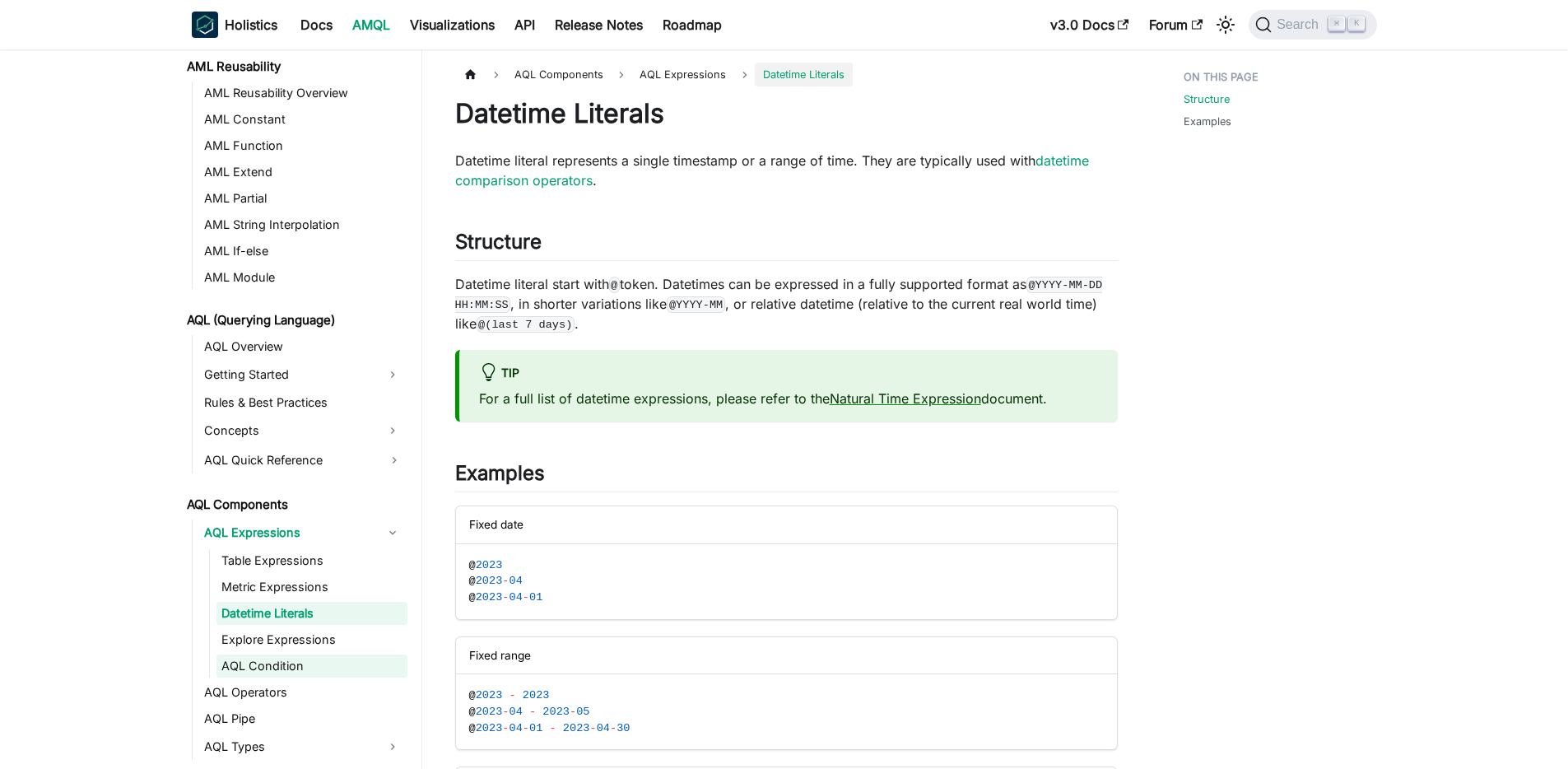
click at [236, 669] on link "AQL Condition" at bounding box center [312, 666] width 191 height 23
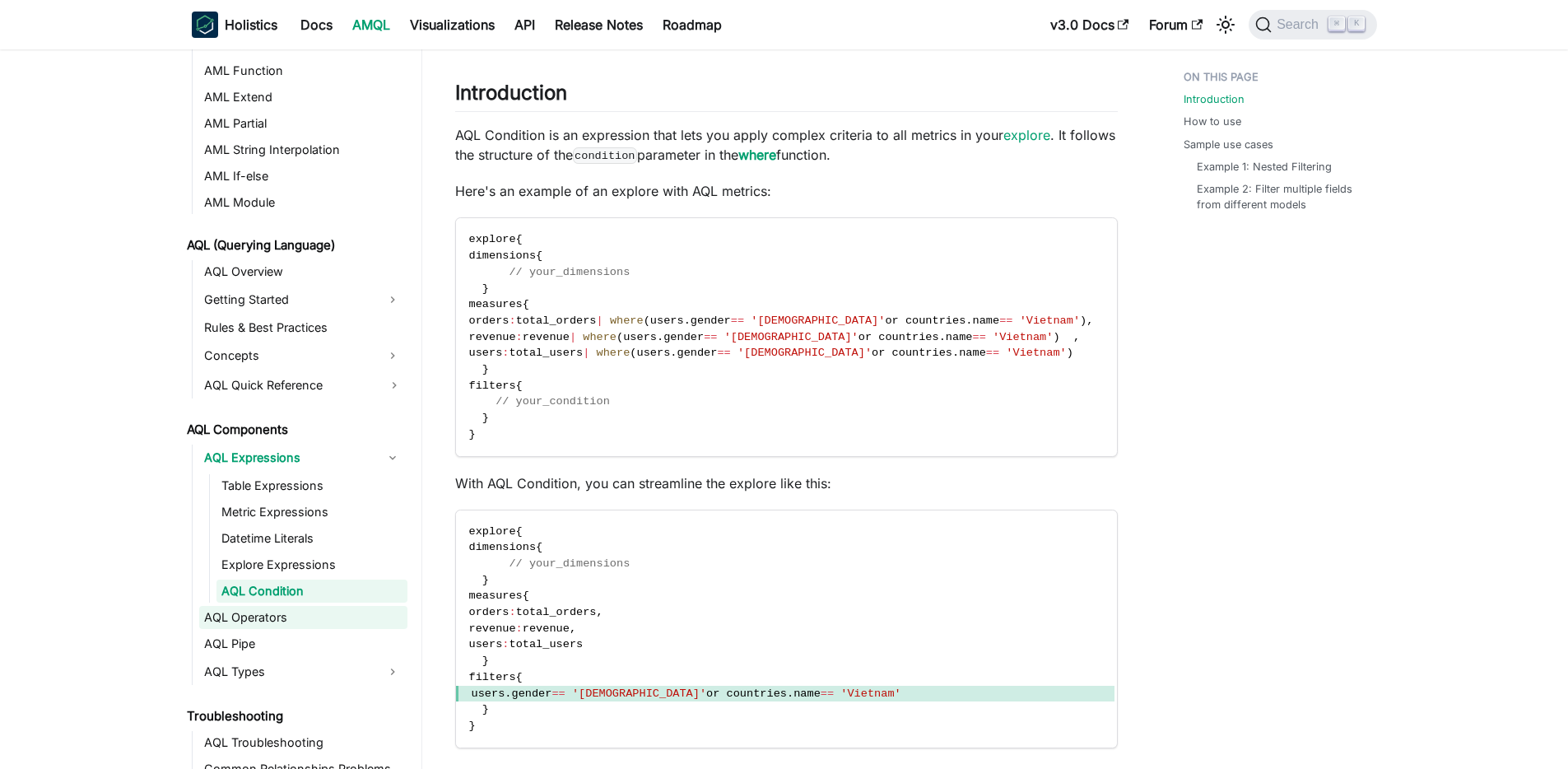
scroll to position [549, 0]
click at [260, 531] on link "Datetime Literals" at bounding box center [312, 537] width 191 height 23
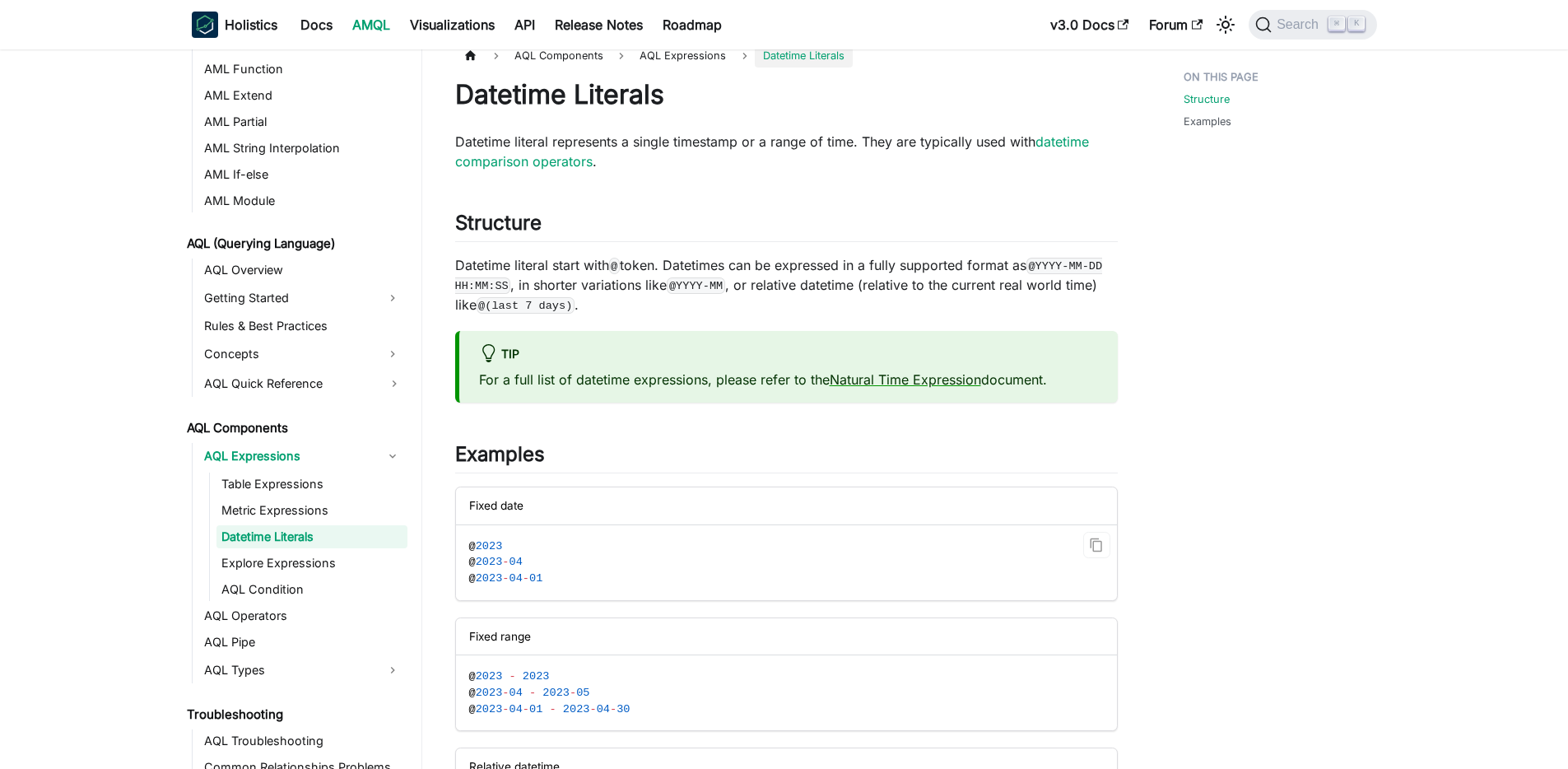
scroll to position [83, 0]
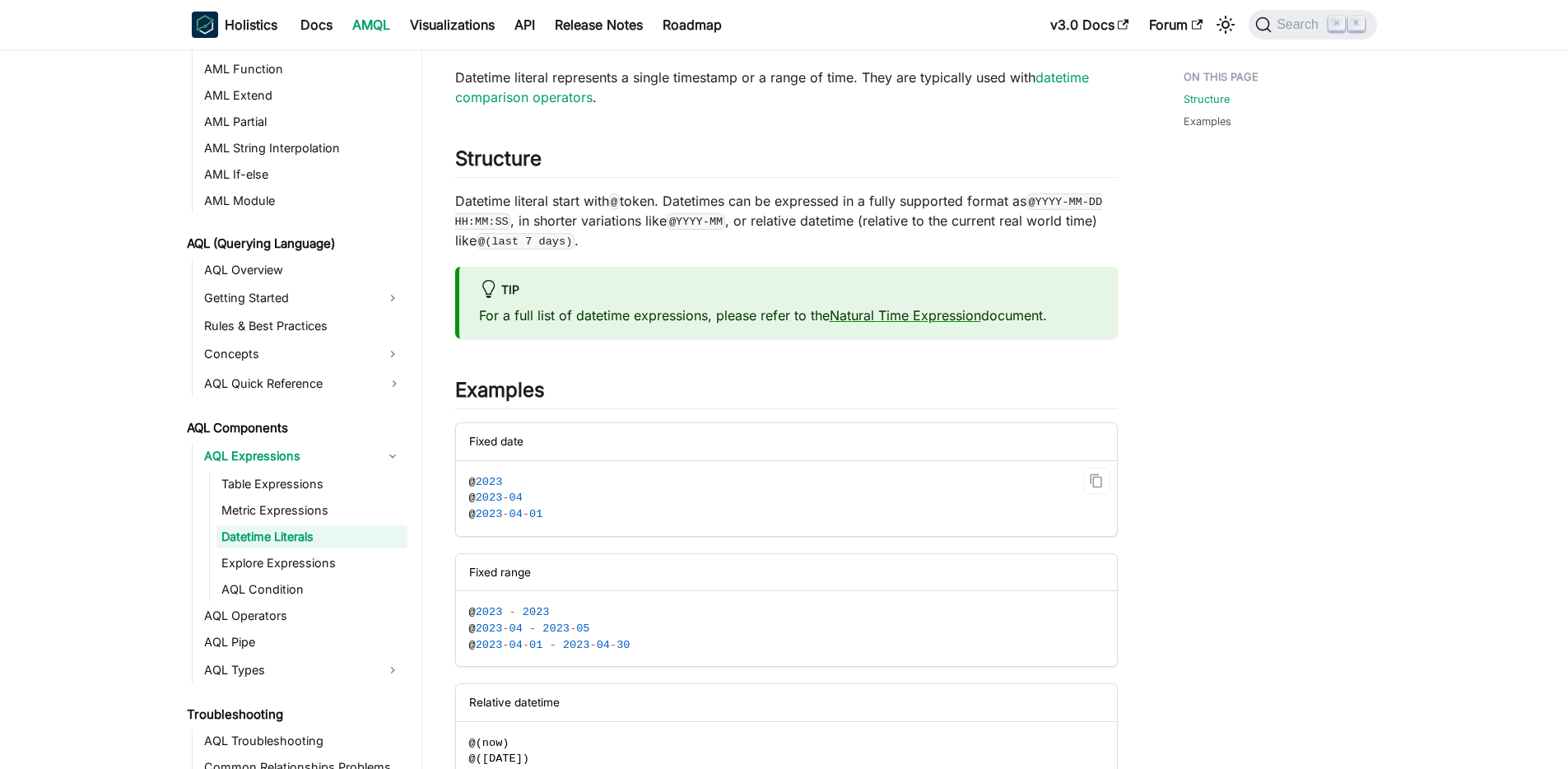
click at [566, 432] on div "Fixed date" at bounding box center [787, 441] width 661 height 37
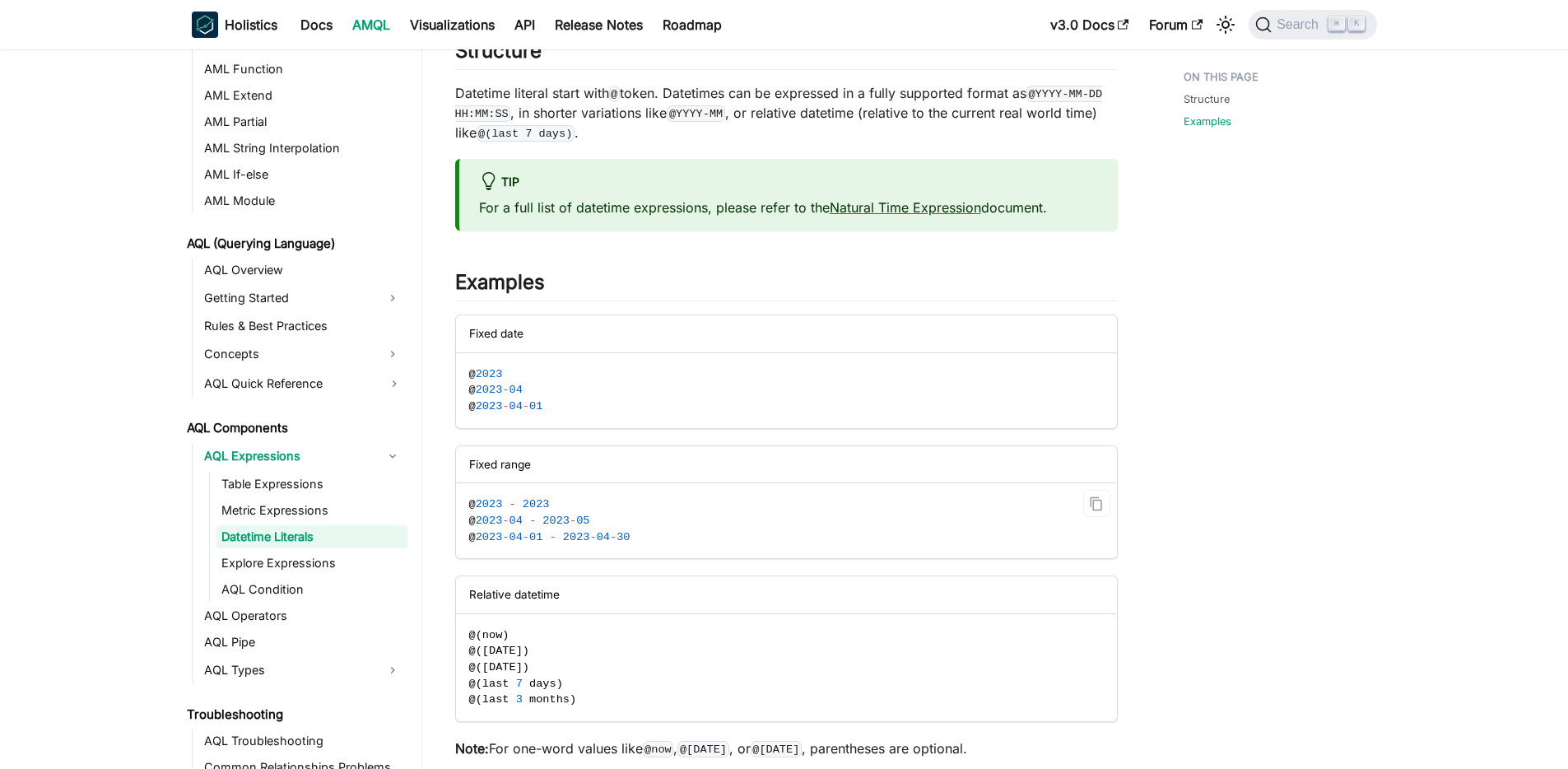
scroll to position [214, 0]
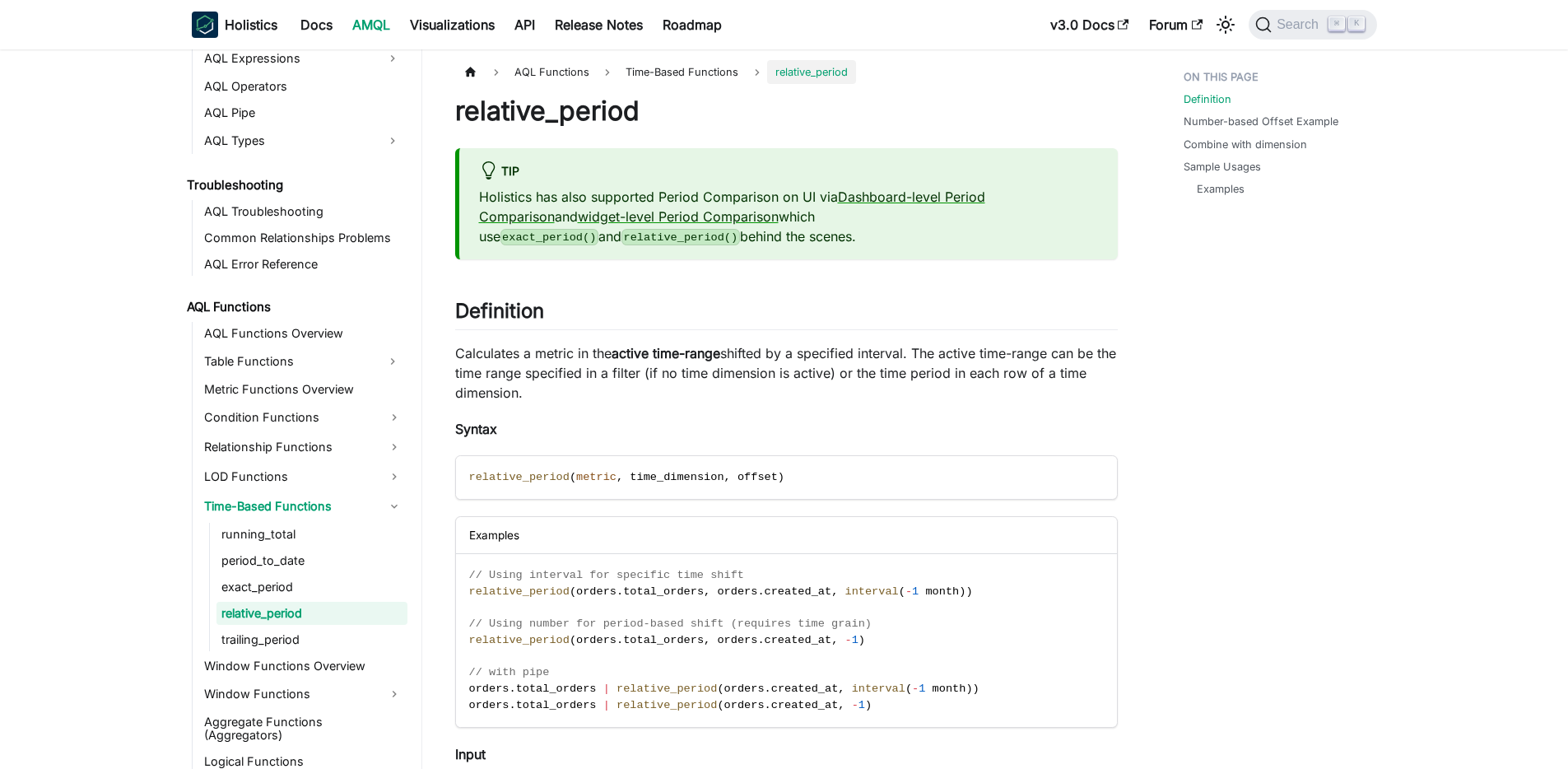
scroll to position [3, 0]
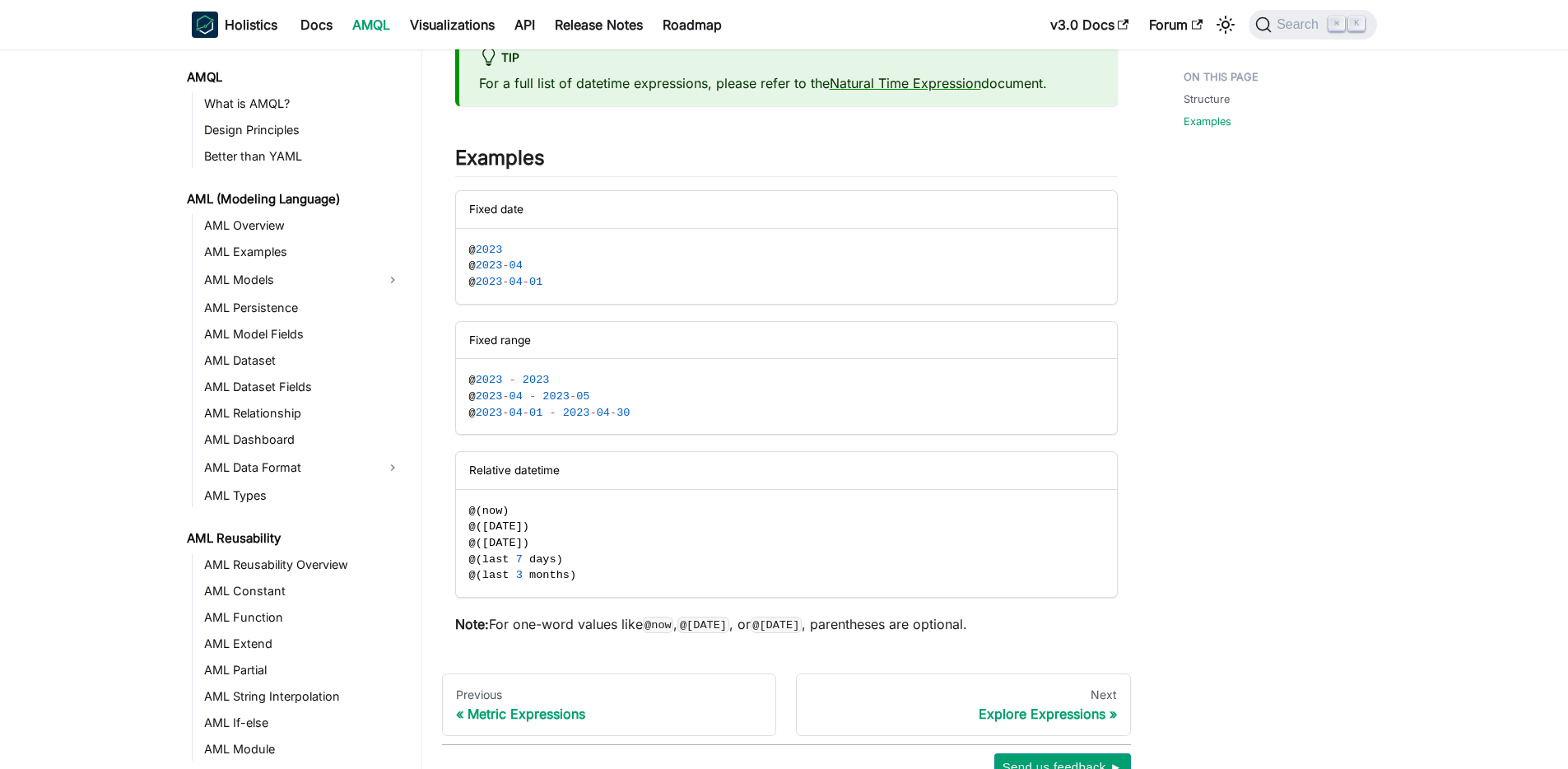
scroll to position [549, 0]
